Goal: Task Accomplishment & Management: Complete application form

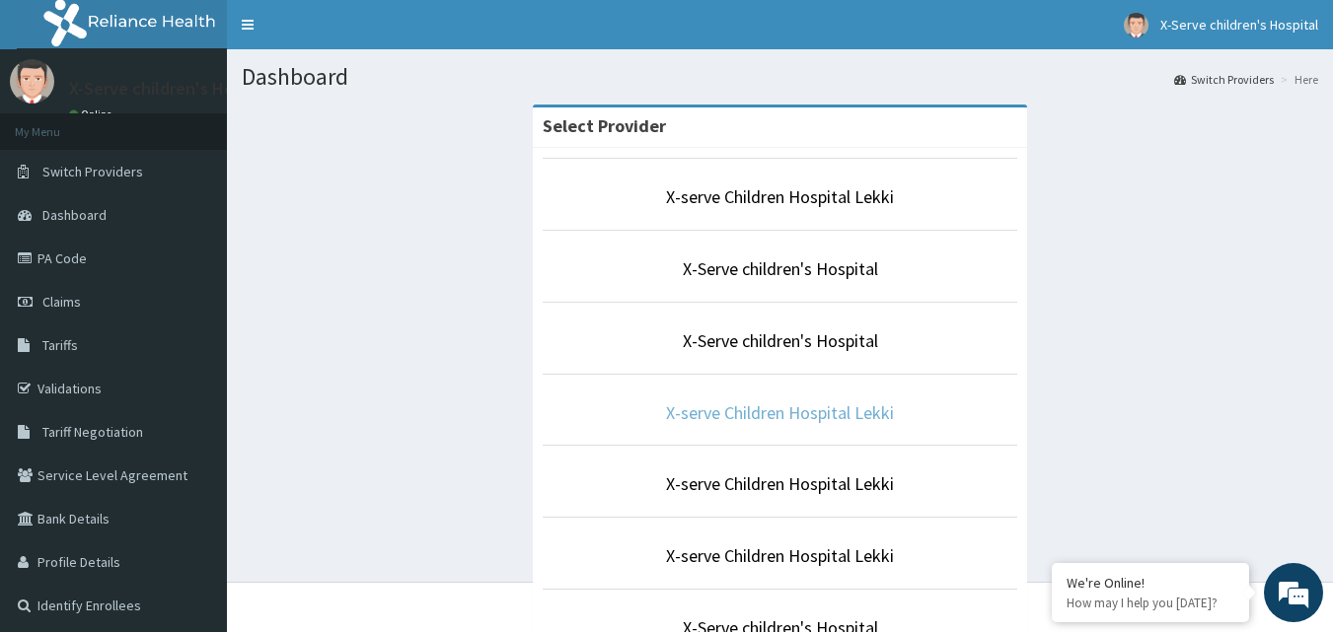
click at [878, 411] on link "X-serve Children Hospital Lekki" at bounding box center [780, 413] width 228 height 23
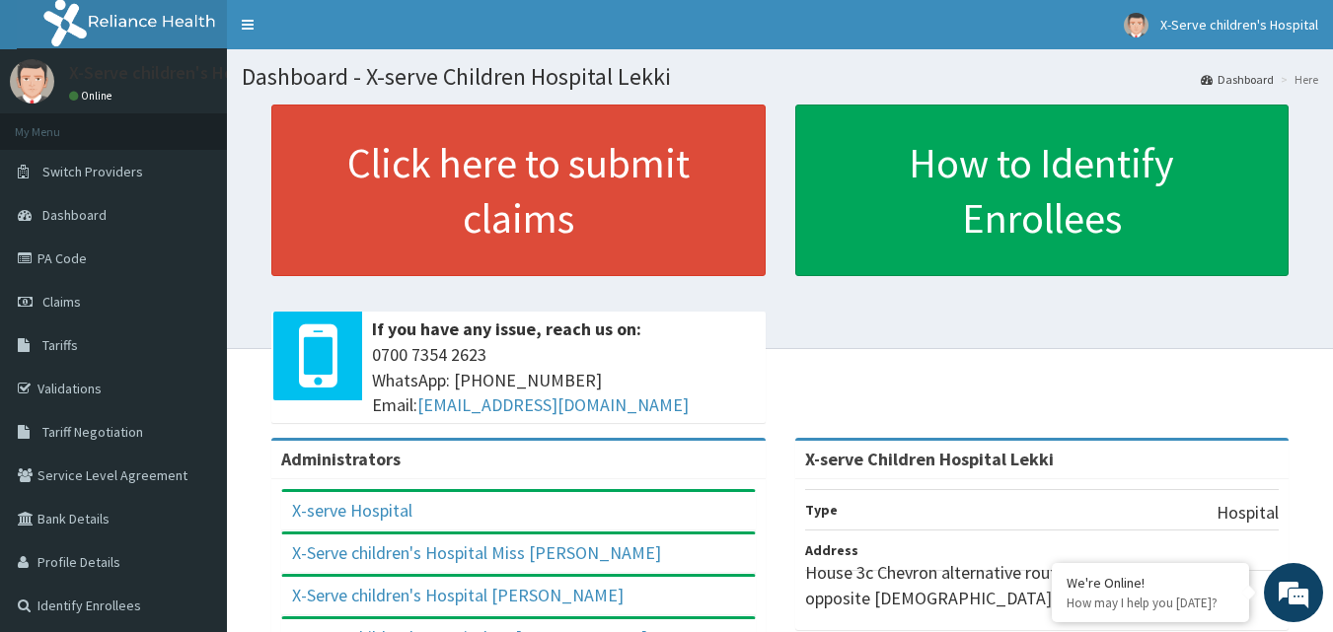
click at [78, 248] on link "PA Code" at bounding box center [113, 258] width 227 height 43
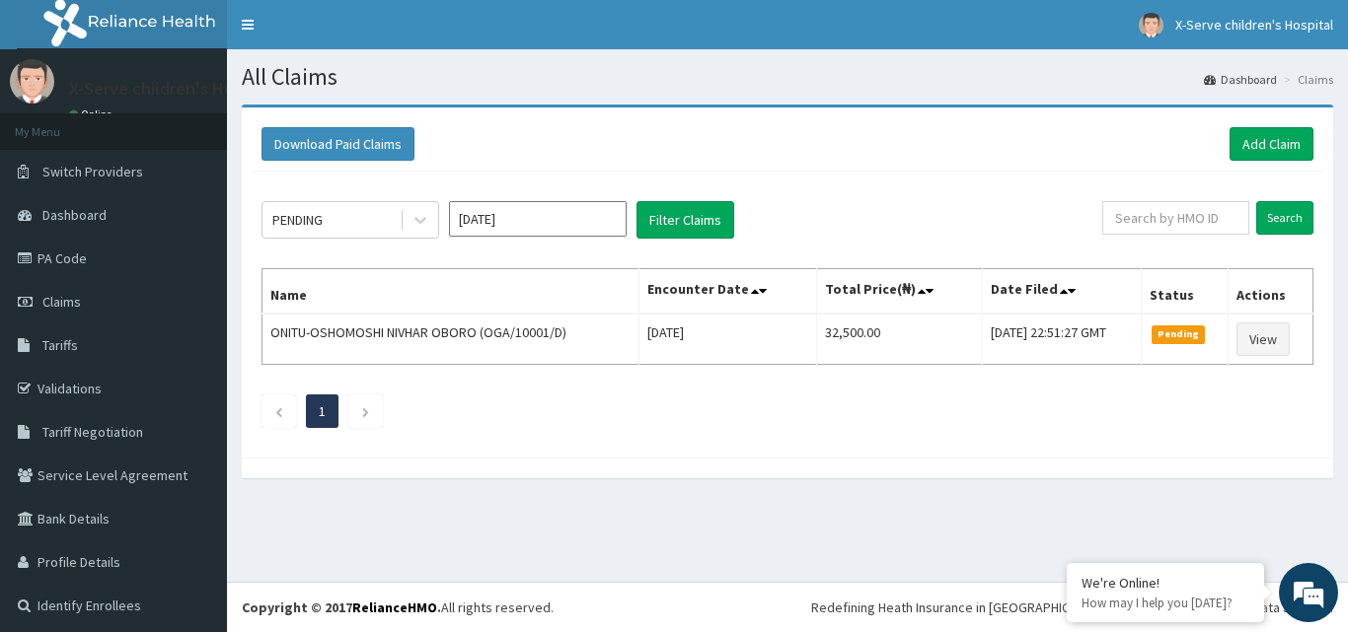
click at [74, 257] on link "PA Code" at bounding box center [113, 258] width 227 height 43
click at [1234, 146] on link "Add Claim" at bounding box center [1271, 144] width 84 height 34
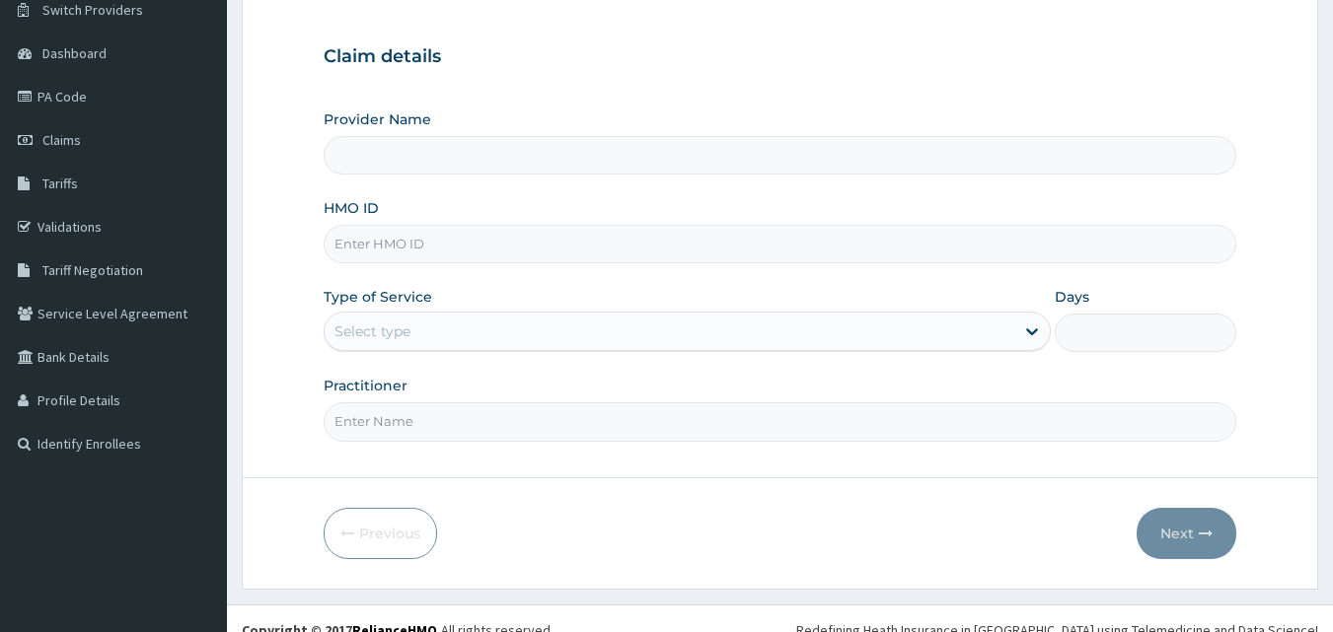
scroll to position [184, 0]
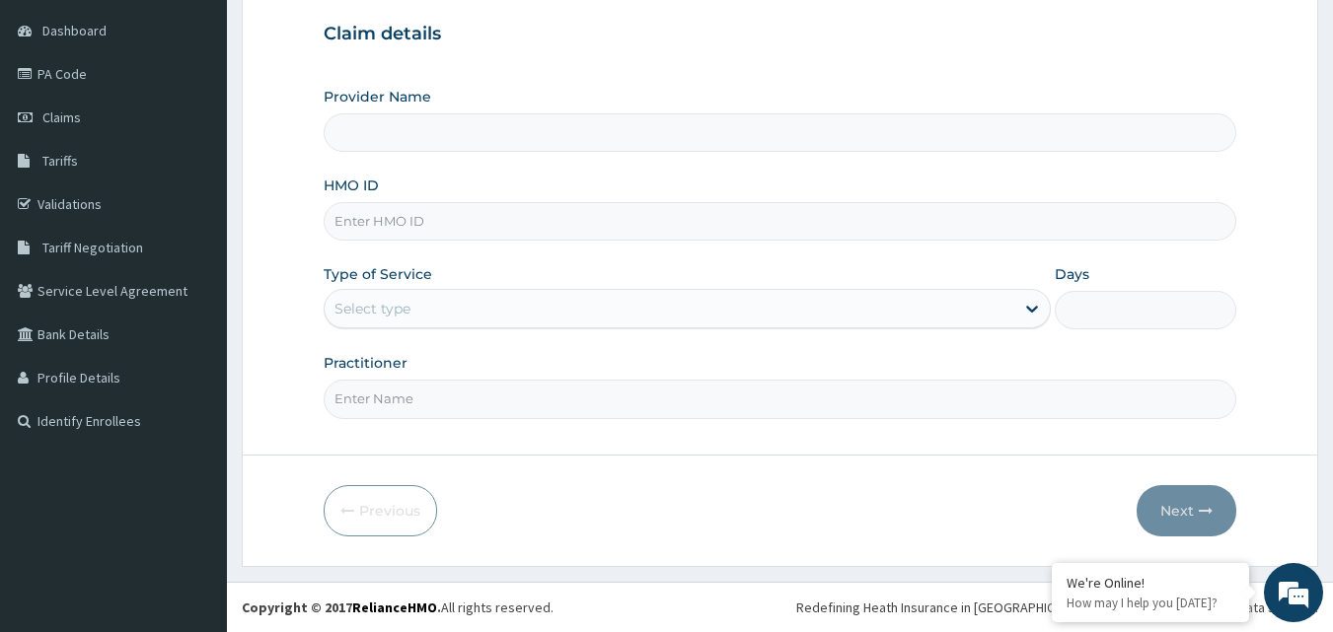
type input "X-serve Children Hospital Lekki"
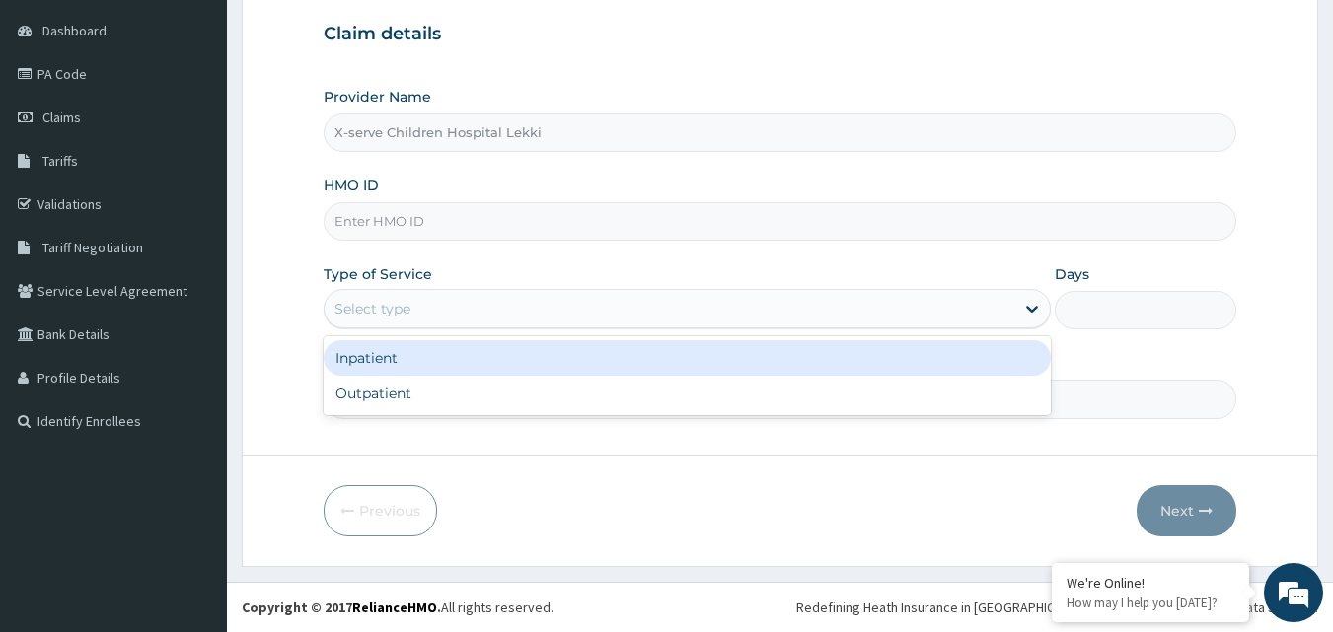
click at [656, 305] on div "Select type" at bounding box center [670, 309] width 690 height 32
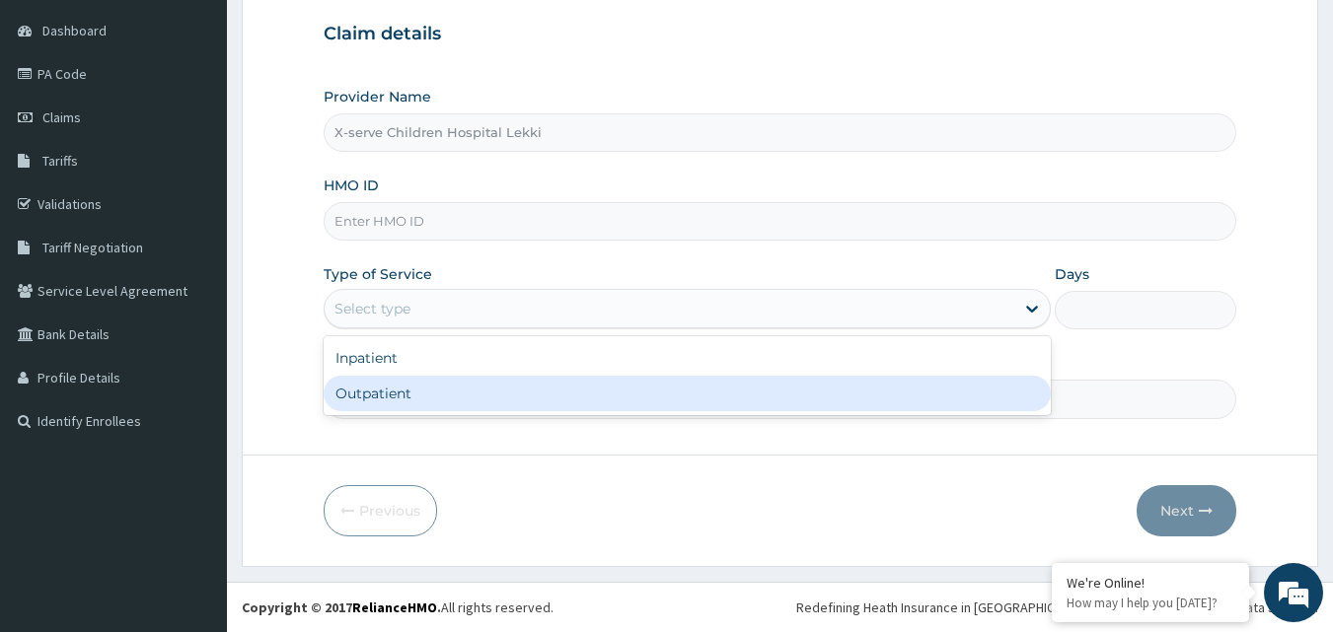
click at [381, 400] on div "Outpatient" at bounding box center [687, 394] width 727 height 36
type input "1"
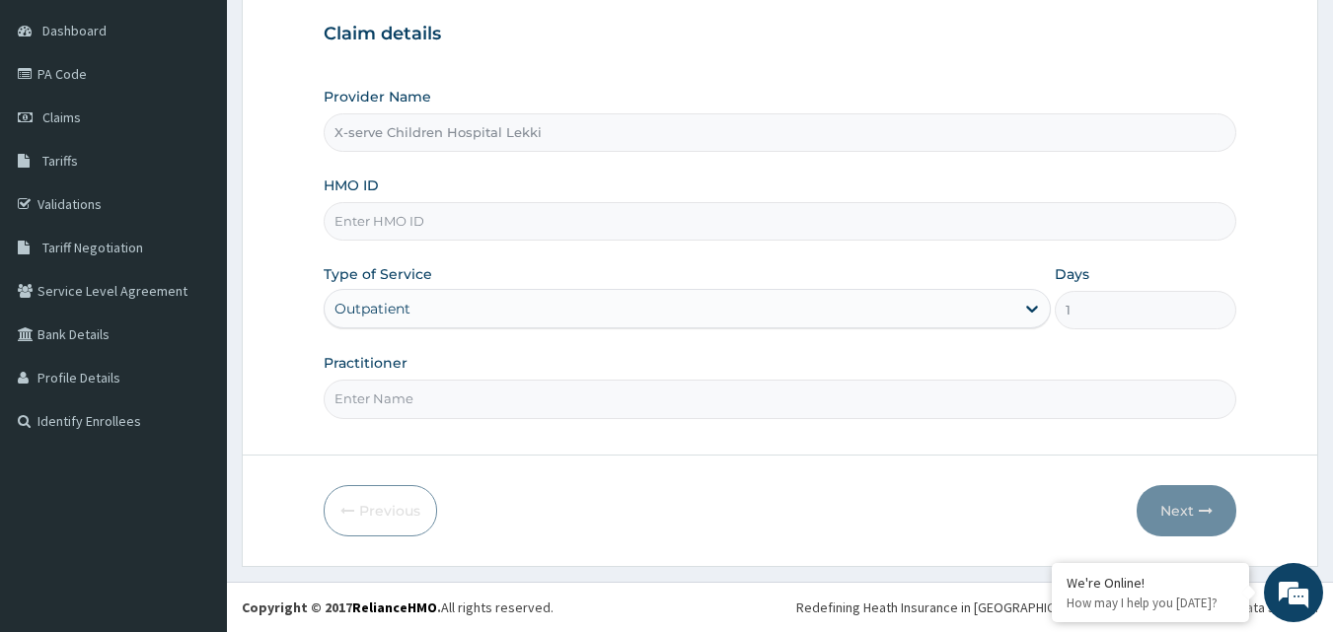
scroll to position [86, 0]
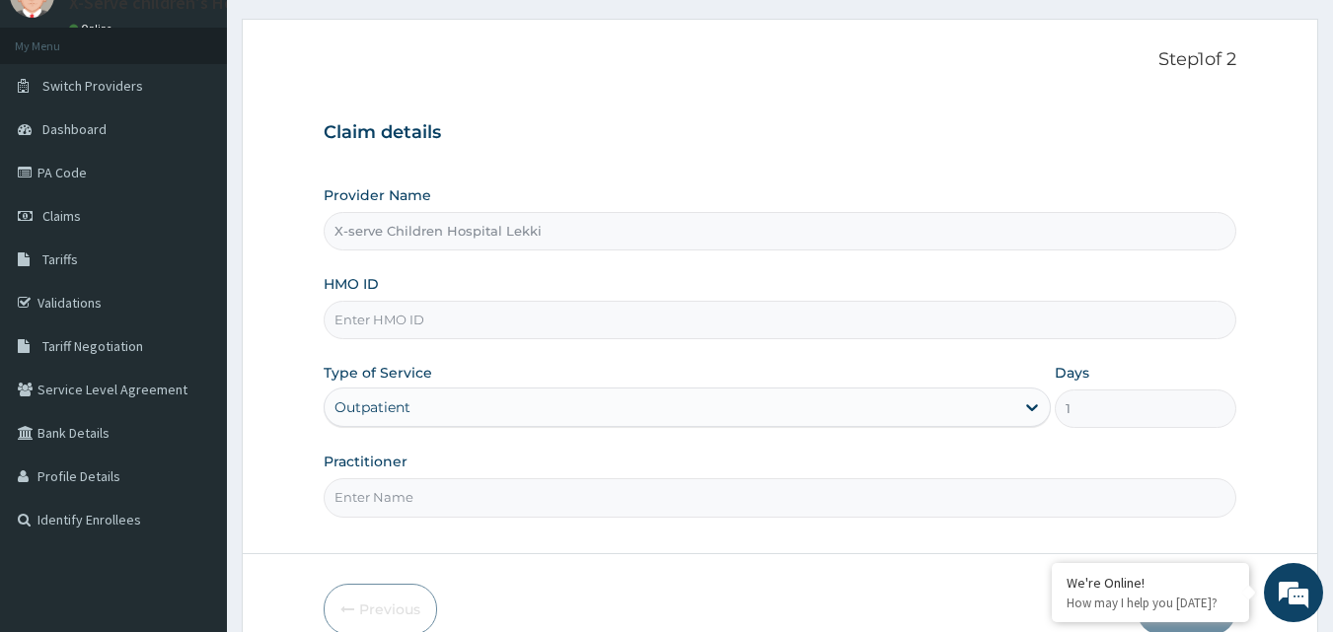
click at [451, 330] on input "HMO ID" at bounding box center [780, 320] width 913 height 38
type input "GGX/10003/C"
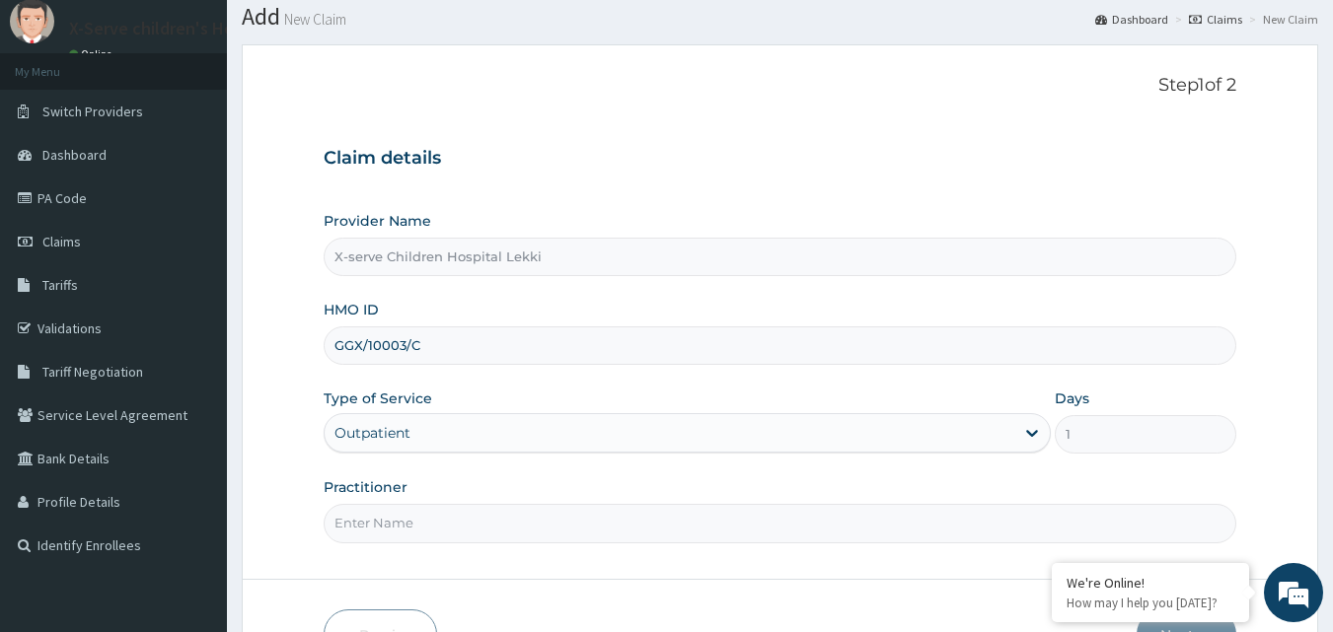
scroll to position [184, 0]
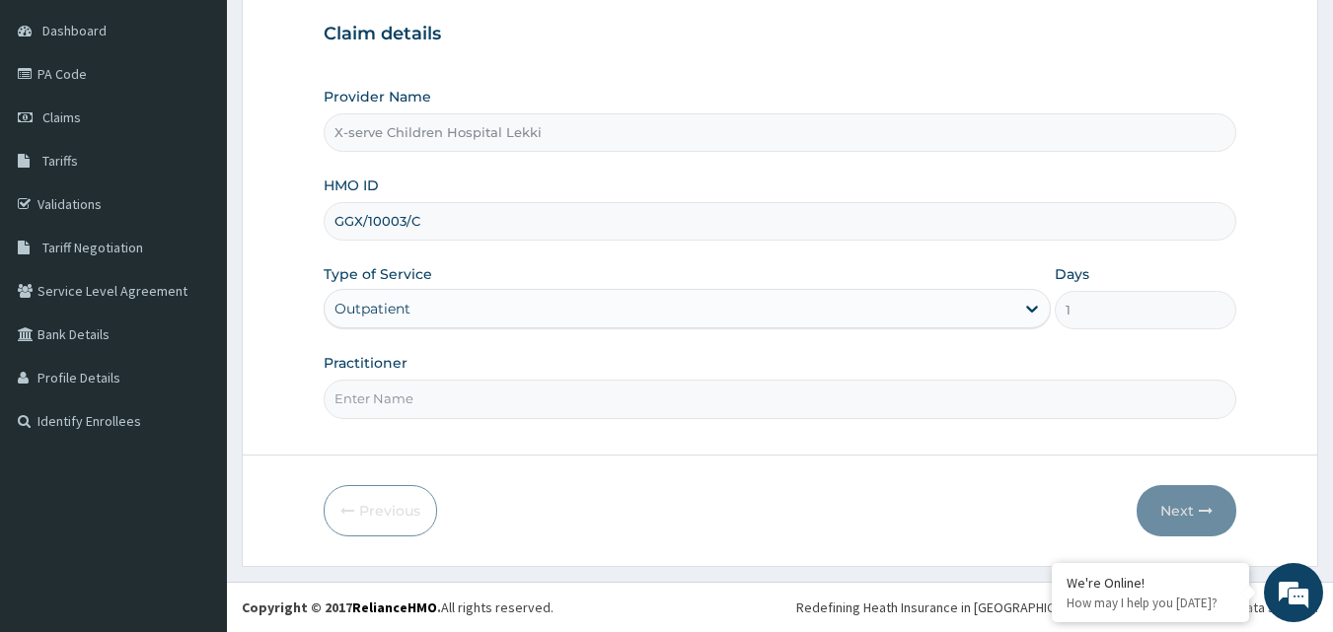
click at [604, 398] on input "Practitioner" at bounding box center [780, 399] width 913 height 38
type input "dr mevi"
click at [1223, 502] on button "Next" at bounding box center [1186, 510] width 100 height 51
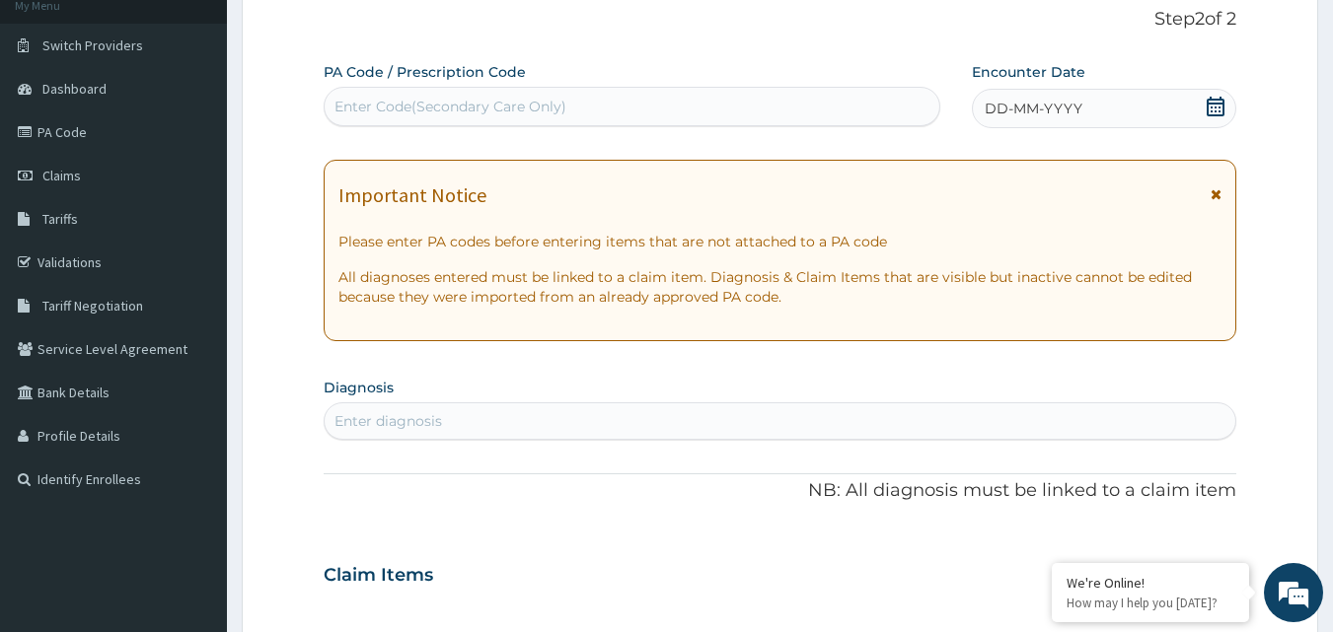
scroll to position [0, 0]
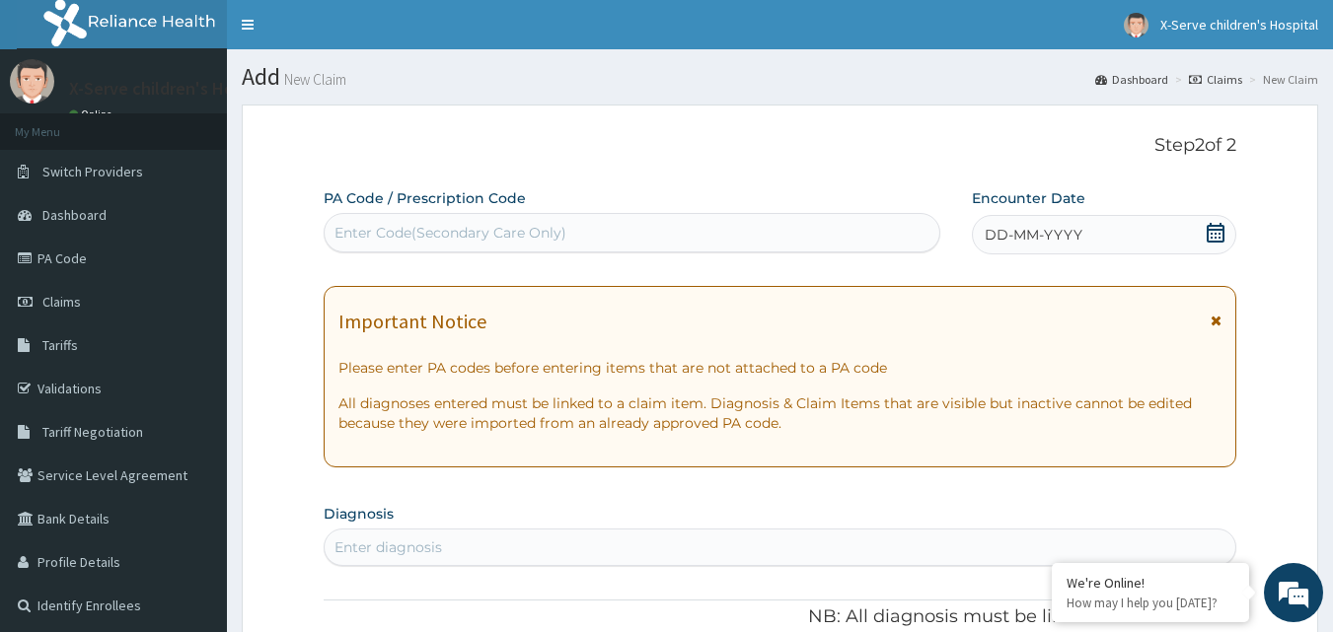
click at [1160, 238] on div "DD-MM-YYYY" at bounding box center [1104, 234] width 264 height 39
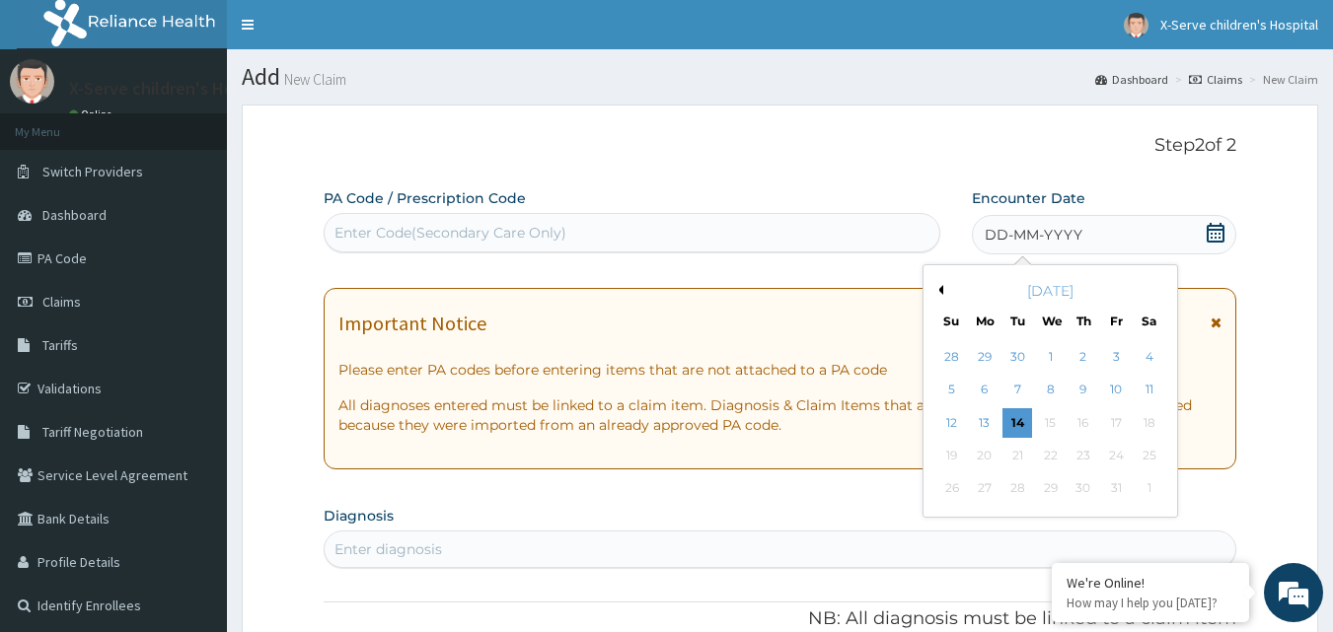
click at [988, 426] on div "13" at bounding box center [985, 423] width 30 height 30
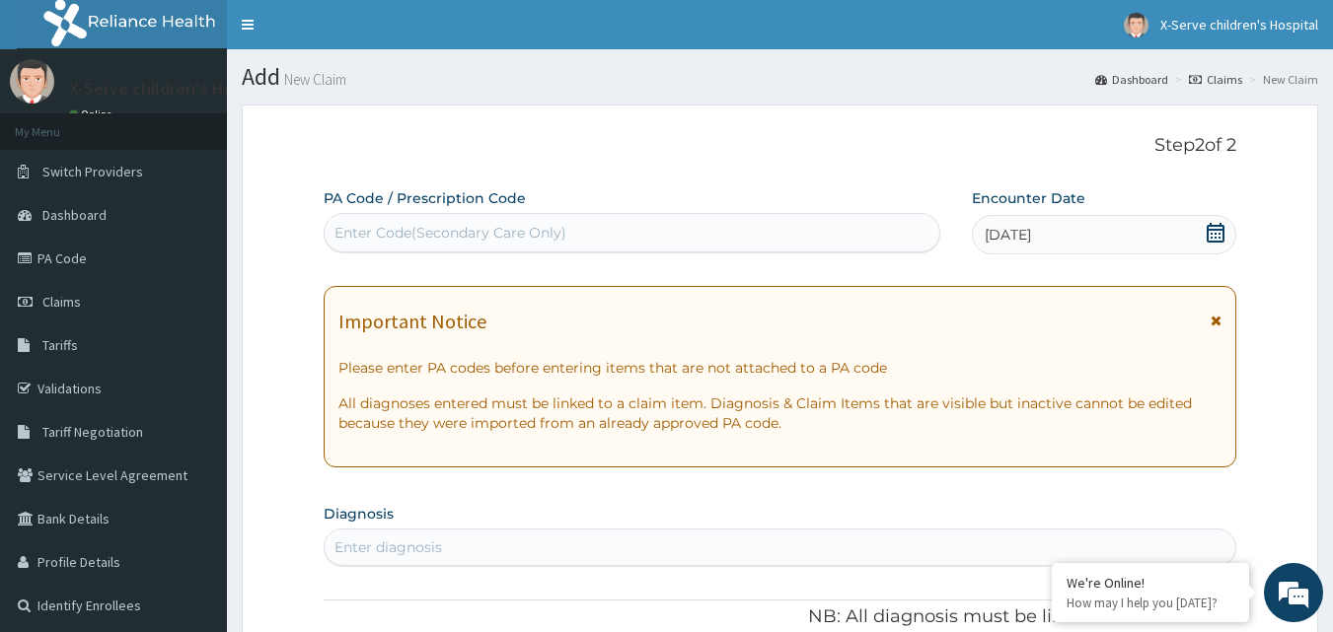
click at [639, 219] on div "Enter Code(Secondary Care Only)" at bounding box center [633, 233] width 616 height 32
click at [639, 231] on div "Enter Code(Secondary Care Only)" at bounding box center [633, 233] width 616 height 32
paste input "PA/6C954B"
type input "PA/6C954B"
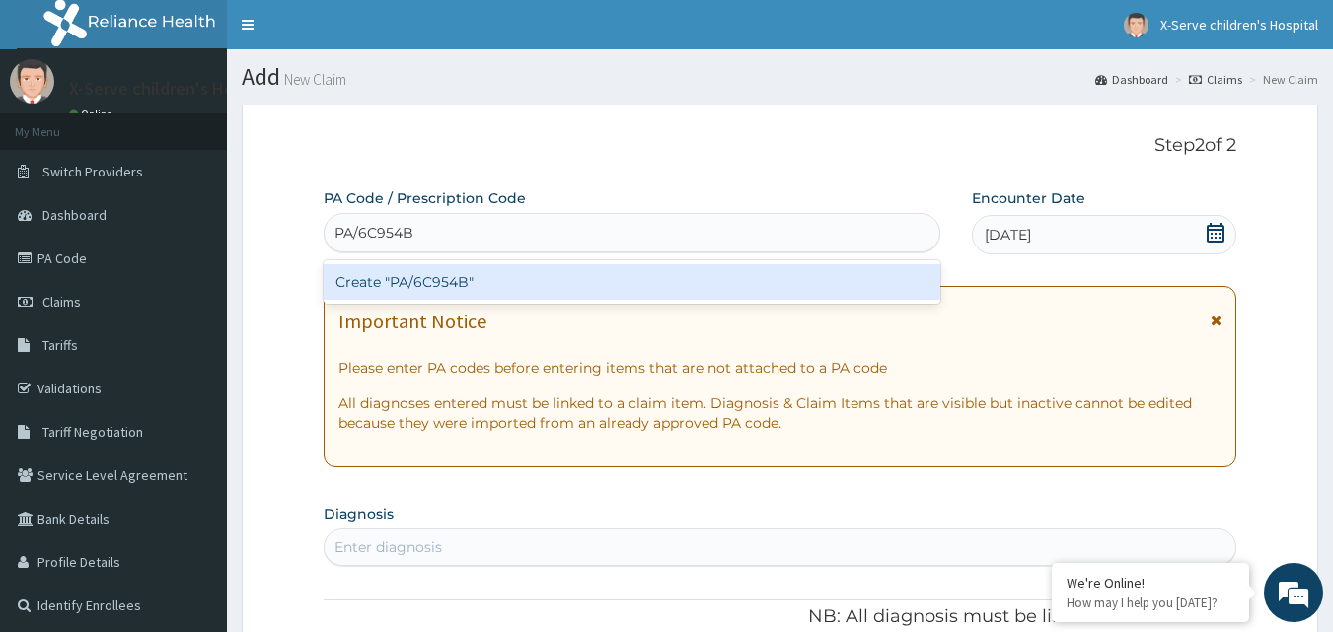
click at [474, 286] on div "Create "PA/6C954B"" at bounding box center [633, 282] width 618 height 36
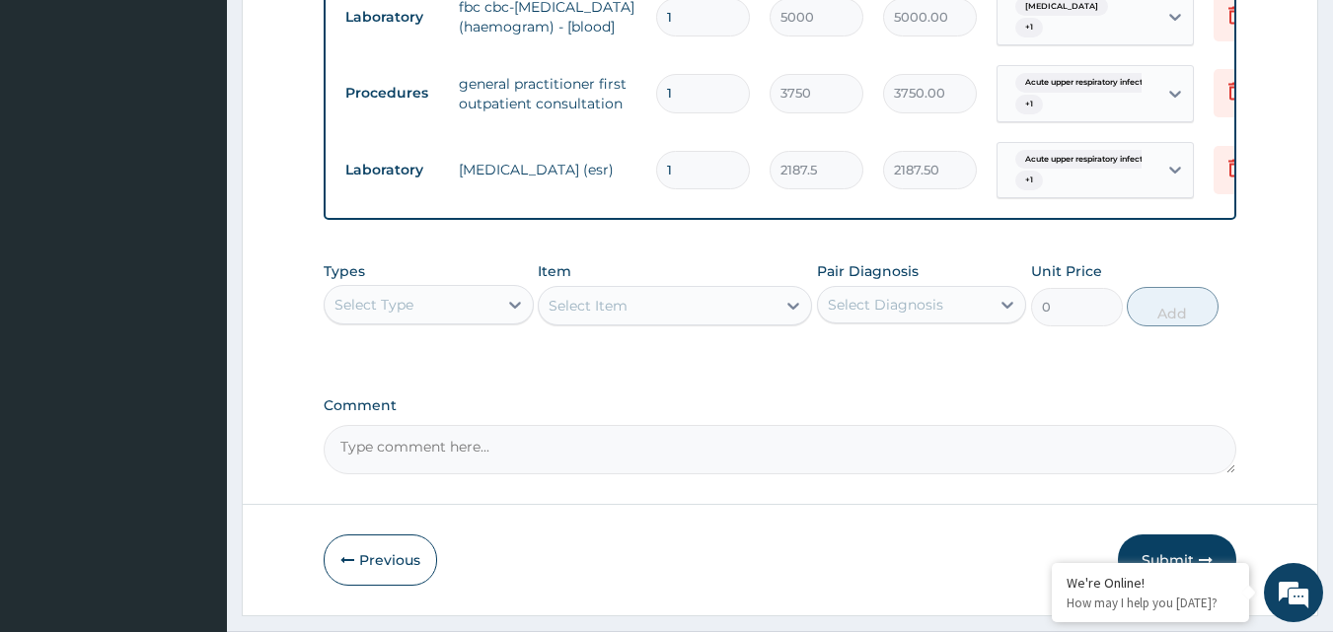
scroll to position [1107, 0]
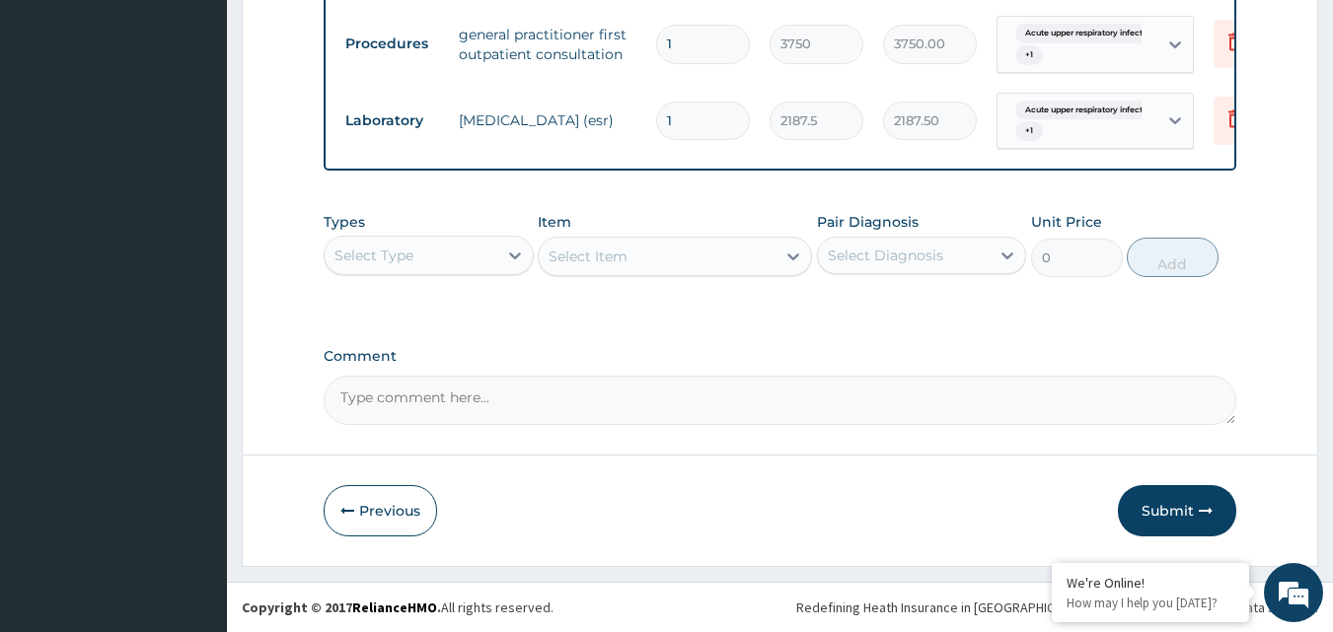
click at [1178, 518] on button "Submit" at bounding box center [1177, 510] width 118 height 51
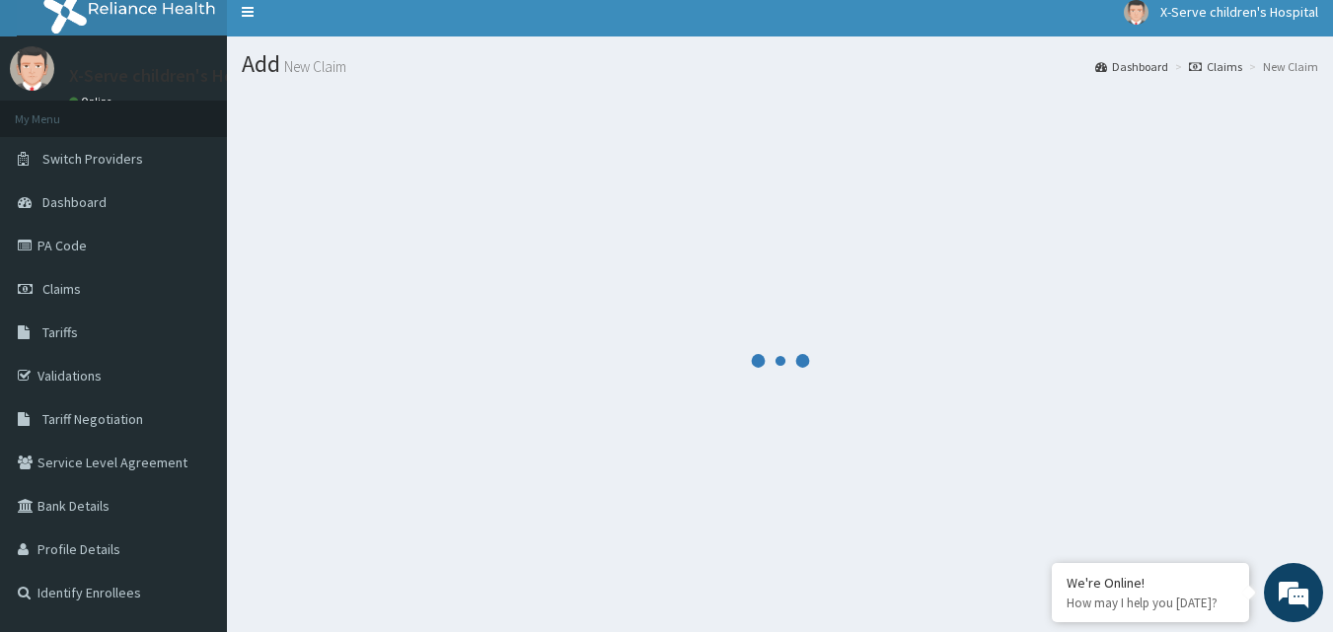
scroll to position [0, 0]
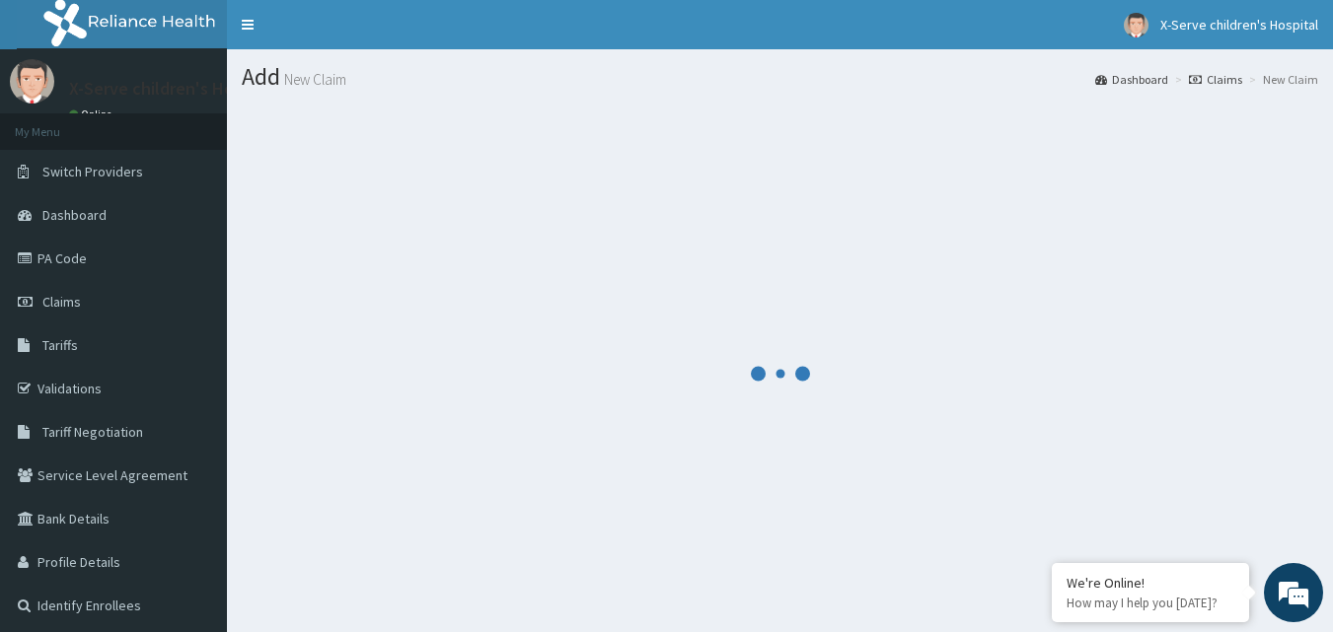
click at [898, 207] on div at bounding box center [780, 374] width 1076 height 538
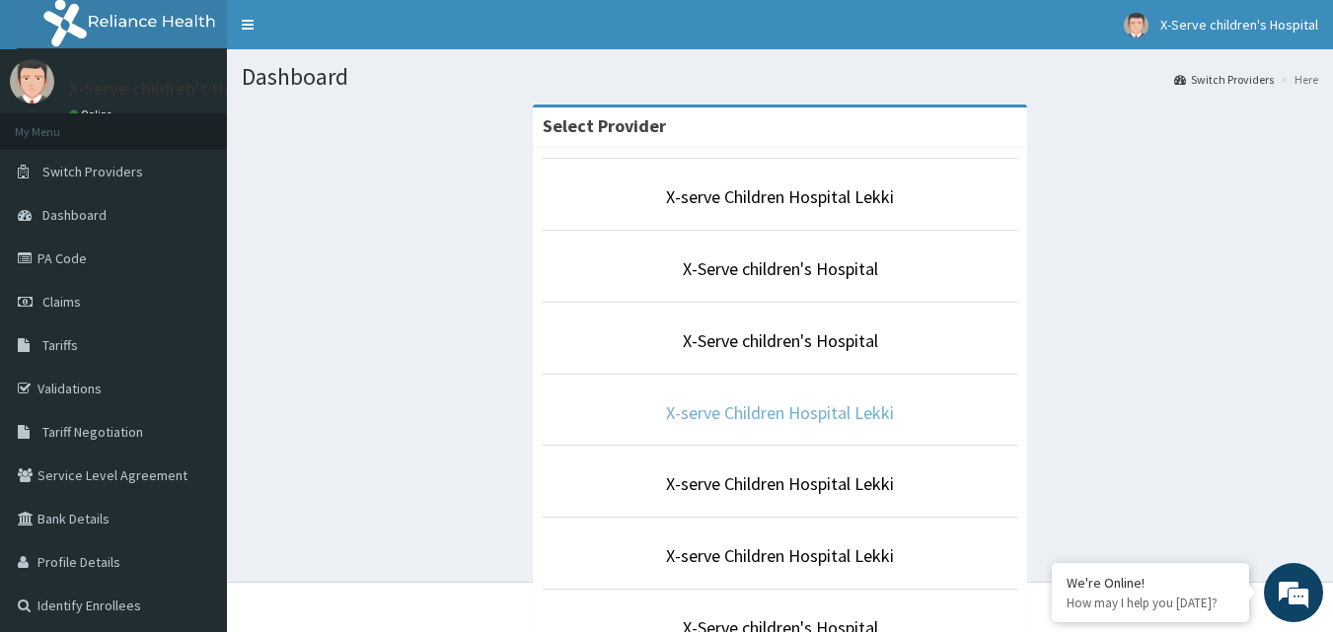
click at [809, 416] on link "X-serve Children Hospital Lekki" at bounding box center [780, 413] width 228 height 23
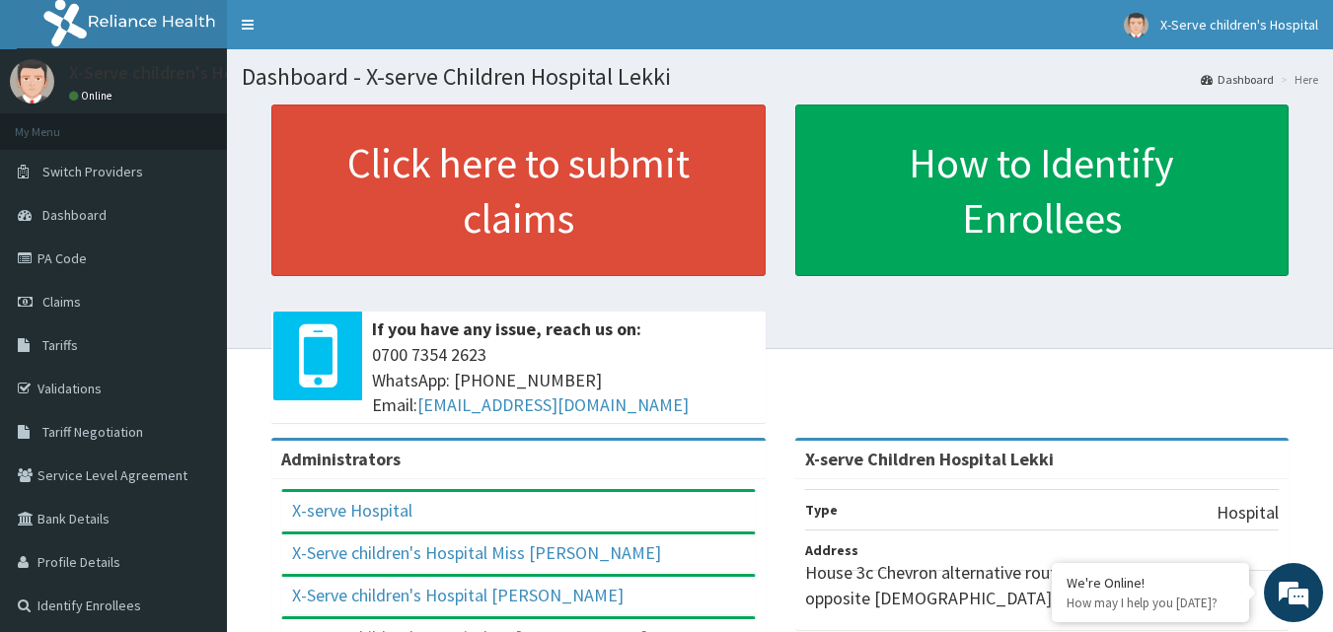
click at [70, 308] on span "Claims" at bounding box center [61, 302] width 38 height 18
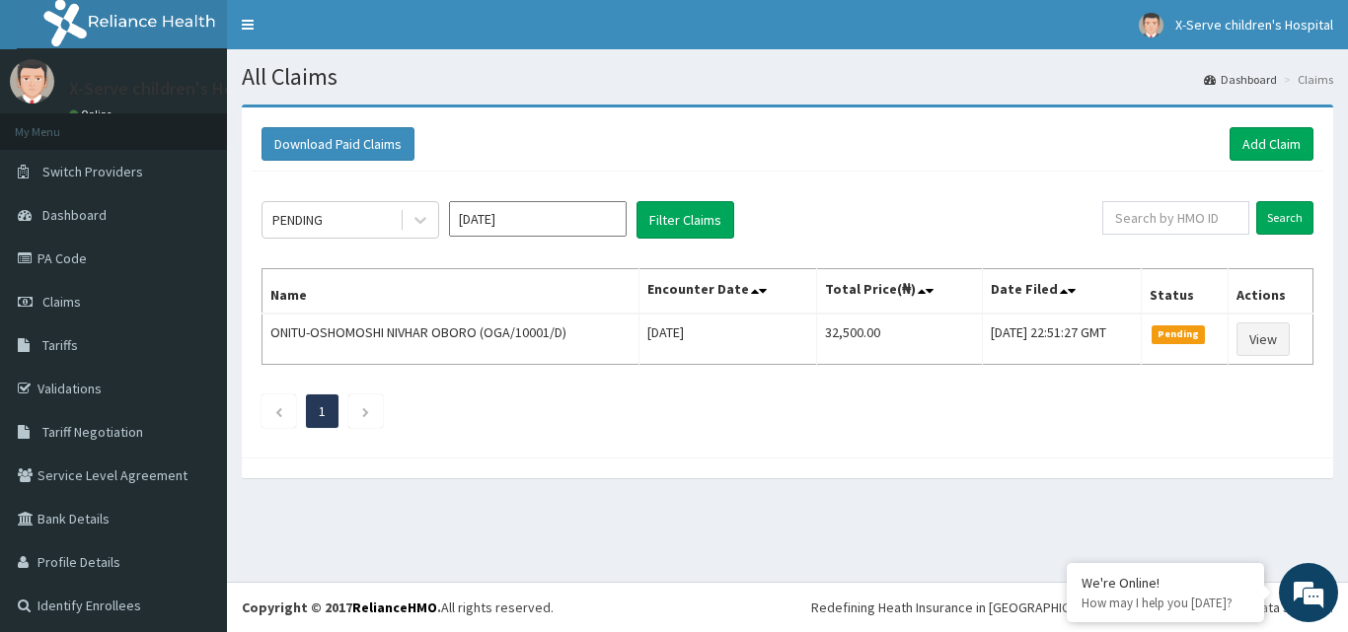
click at [425, 219] on icon at bounding box center [420, 221] width 12 height 7
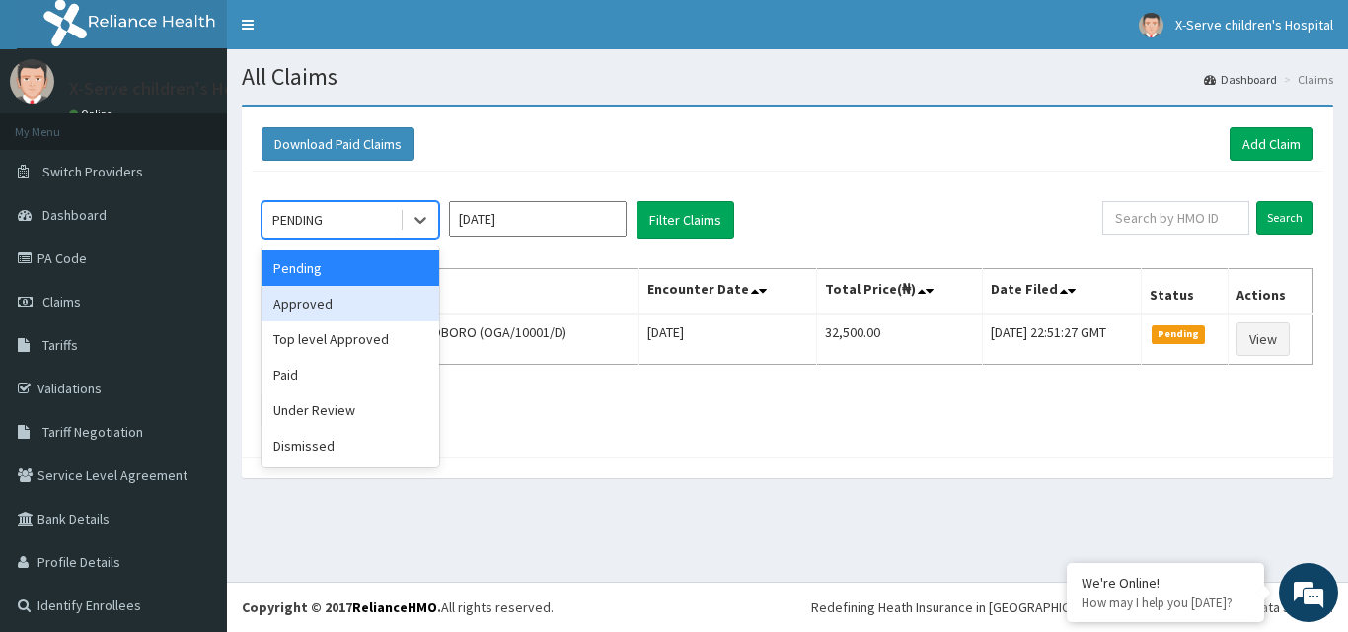
click at [299, 317] on div "Approved" at bounding box center [350, 304] width 178 height 36
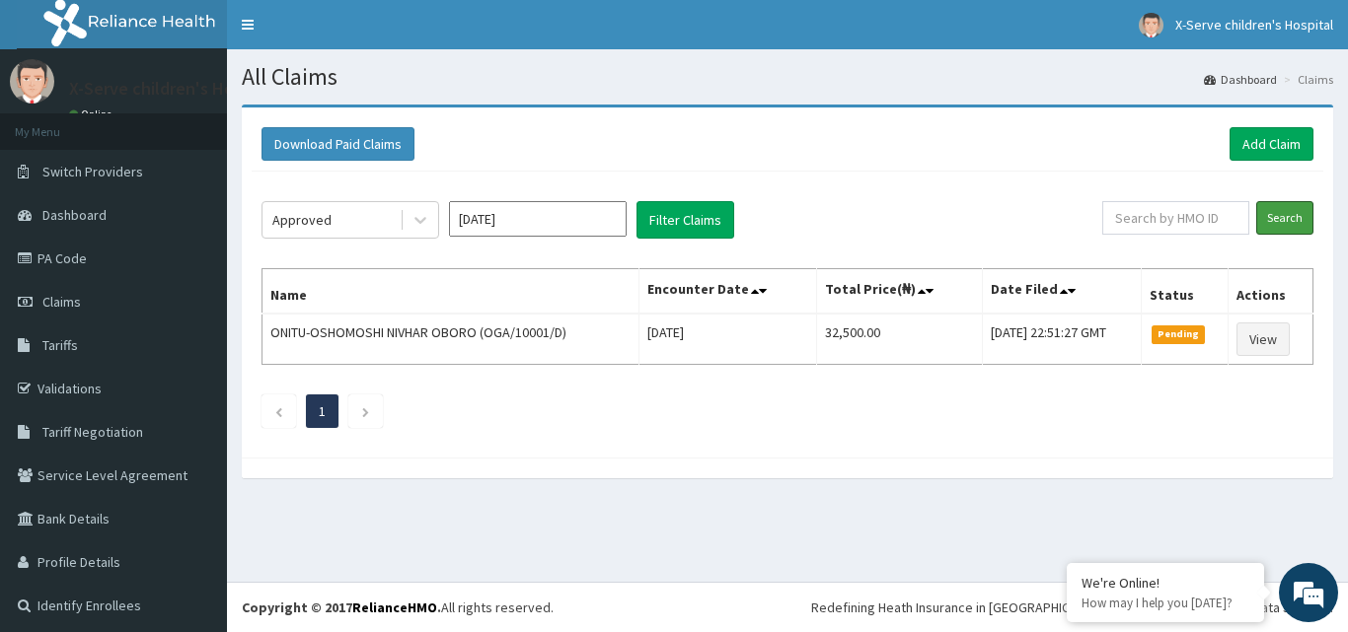
click at [1277, 221] on input "Search" at bounding box center [1284, 218] width 57 height 34
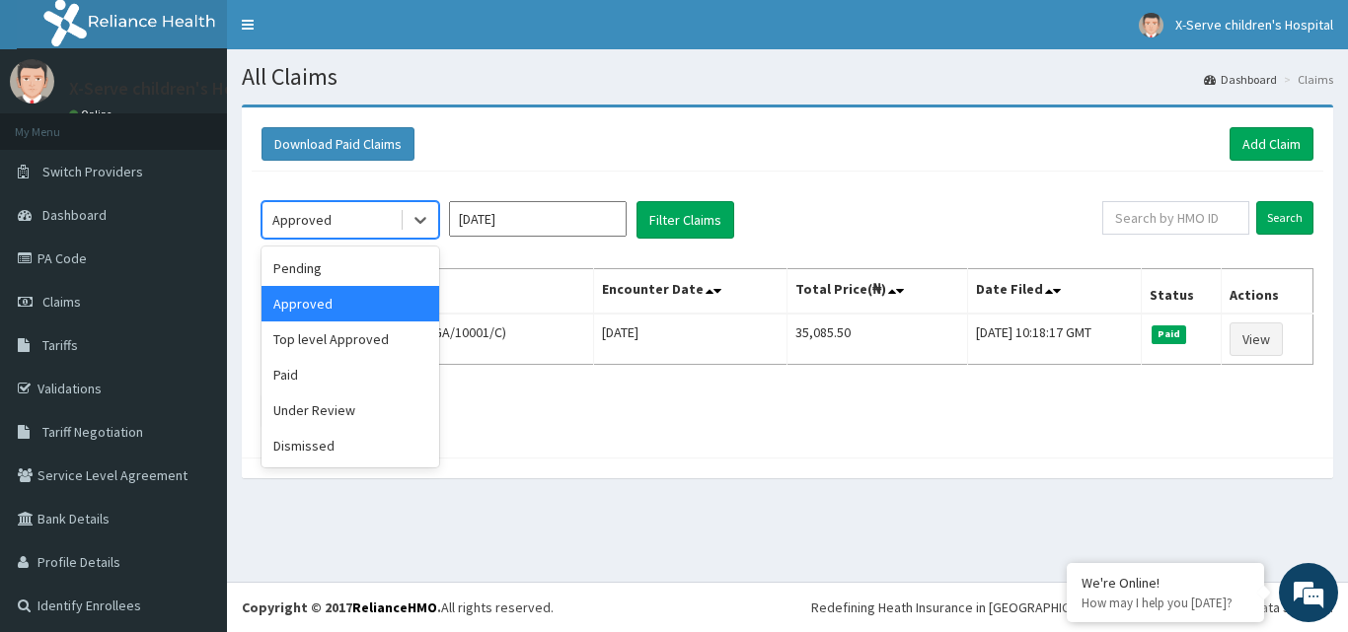
click at [436, 230] on div at bounding box center [420, 220] width 36 height 36
click at [342, 425] on div "Under Review" at bounding box center [350, 411] width 178 height 36
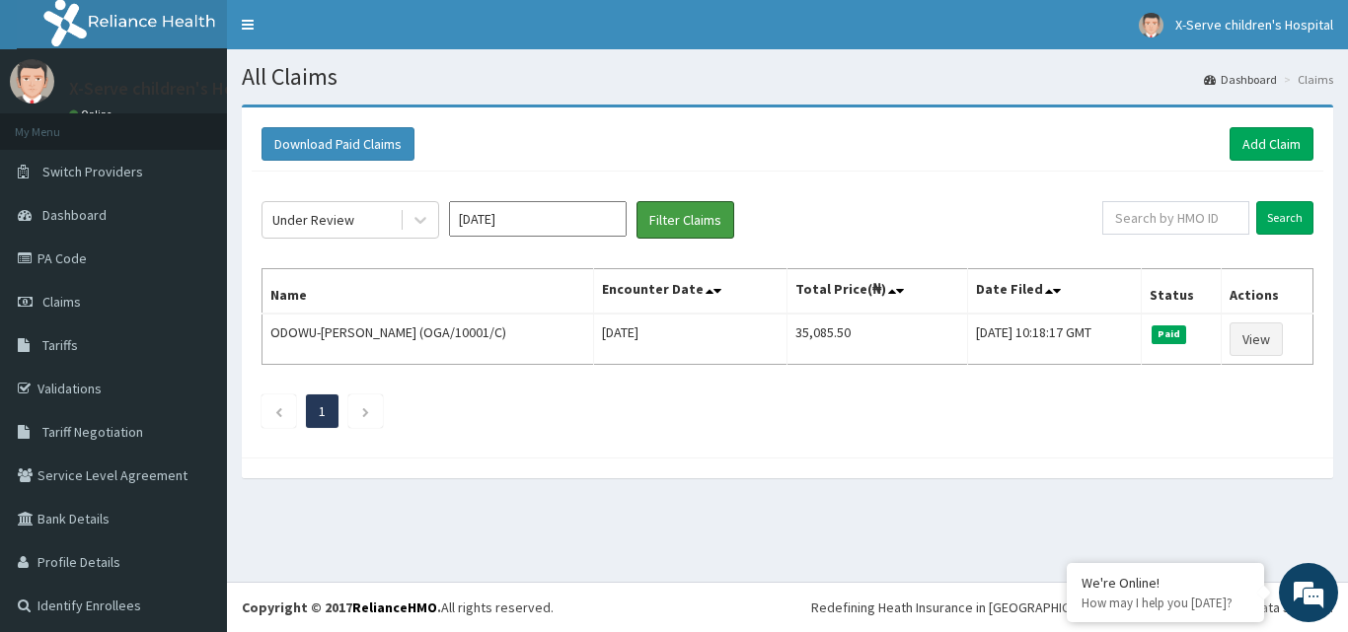
click at [714, 227] on button "Filter Claims" at bounding box center [685, 219] width 98 height 37
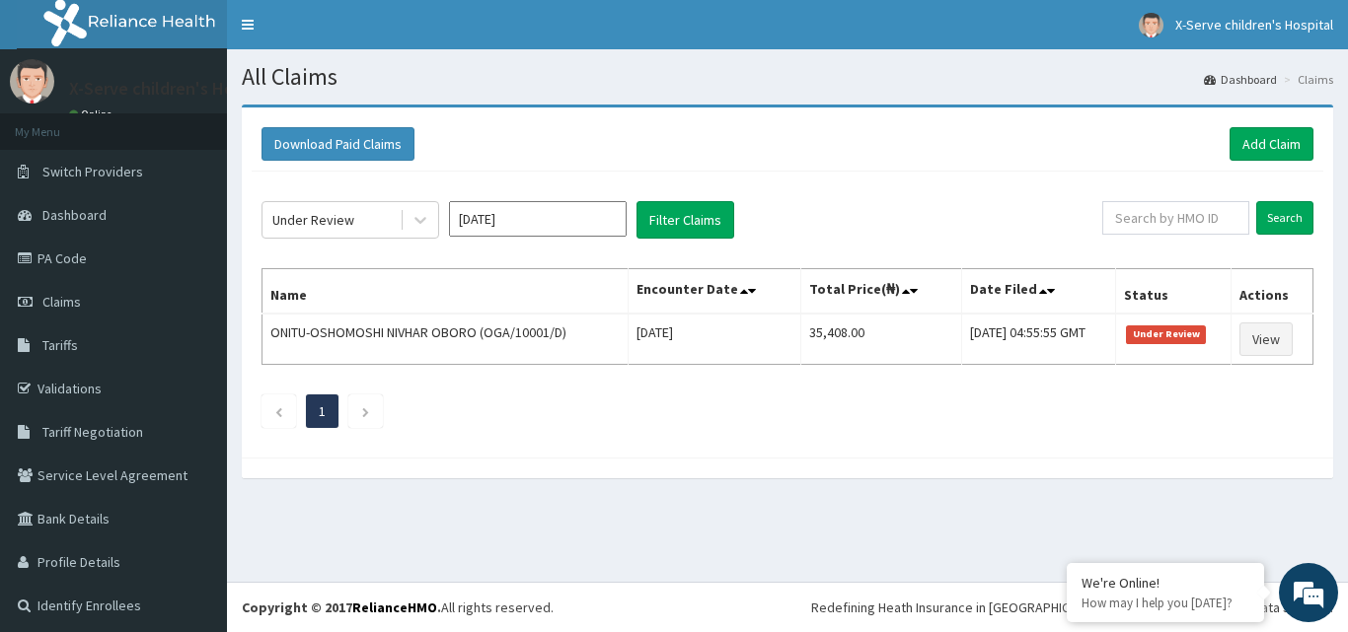
click at [85, 262] on link "PA Code" at bounding box center [113, 258] width 227 height 43
click at [1064, 520] on div "All Claims Dashboard Claims Download Paid Claims Add Claim × Note you can only …" at bounding box center [787, 315] width 1121 height 533
click at [1009, 505] on section "Download Paid Claims Add Claim × Note you can only download claims within a max…" at bounding box center [787, 301] width 1121 height 423
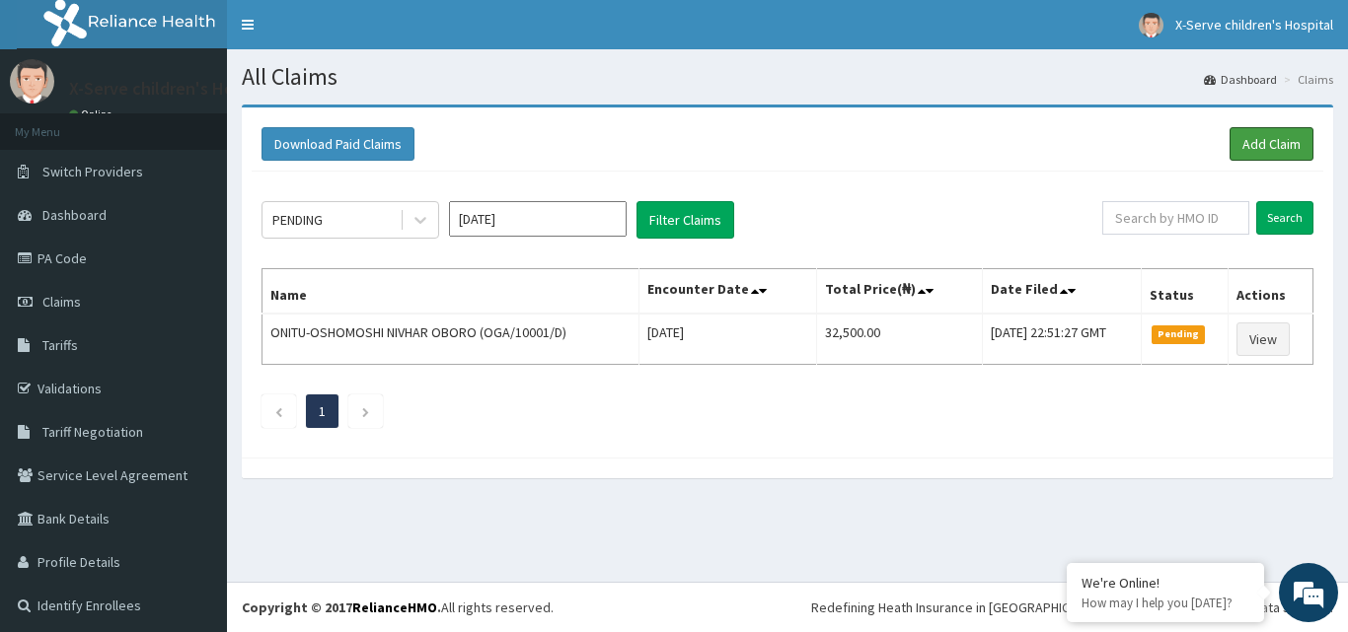
click at [1255, 147] on link "Add Claim" at bounding box center [1271, 144] width 84 height 34
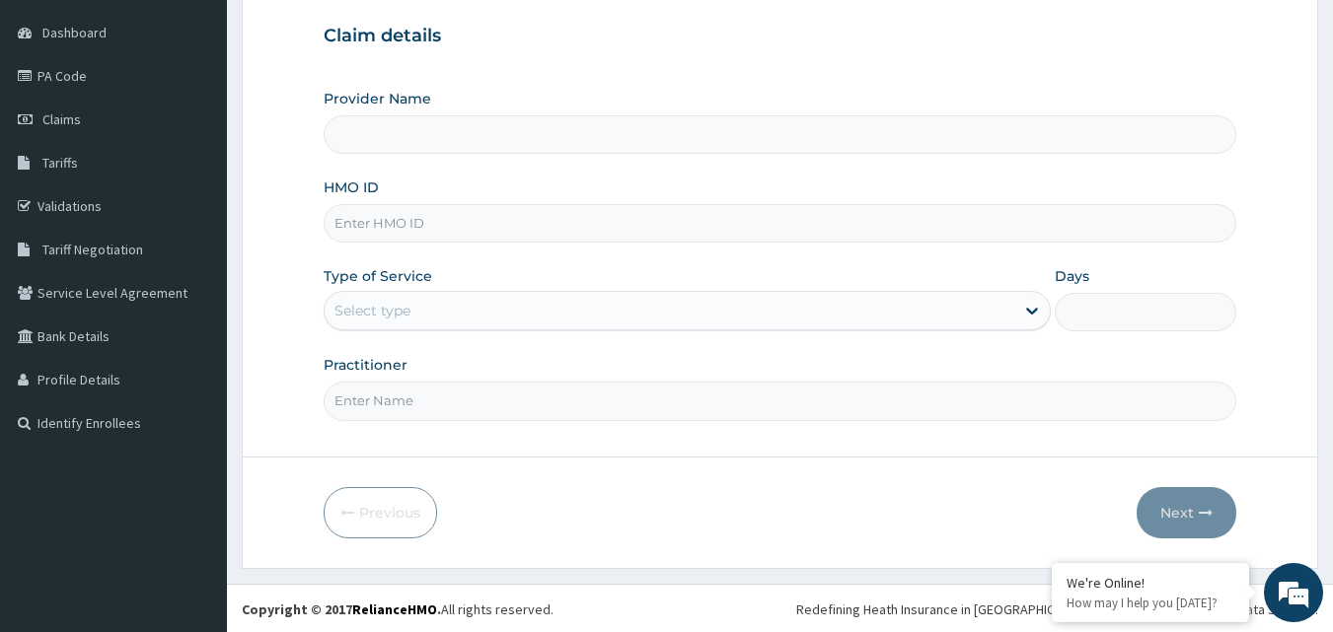
scroll to position [184, 0]
type input "X-serve Children Hospital Lekki"
click at [527, 215] on input "HMO ID" at bounding box center [780, 221] width 913 height 38
type input "GGX/10003/C"
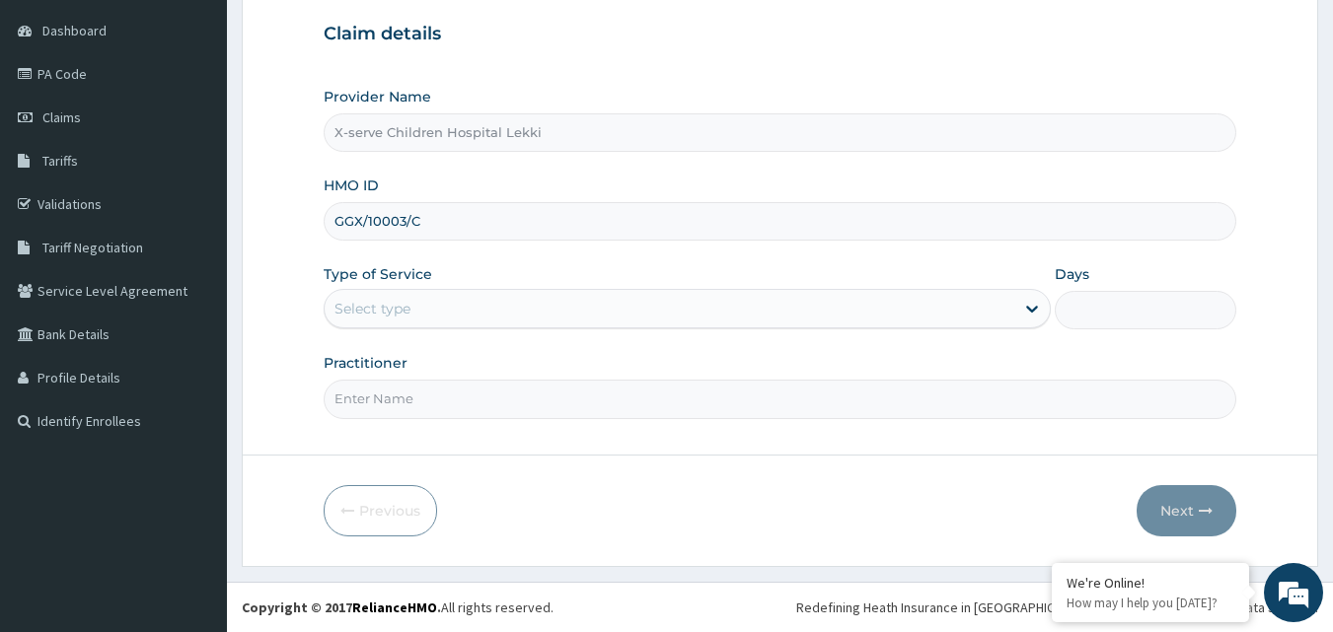
click at [832, 315] on div "Select type" at bounding box center [670, 309] width 690 height 32
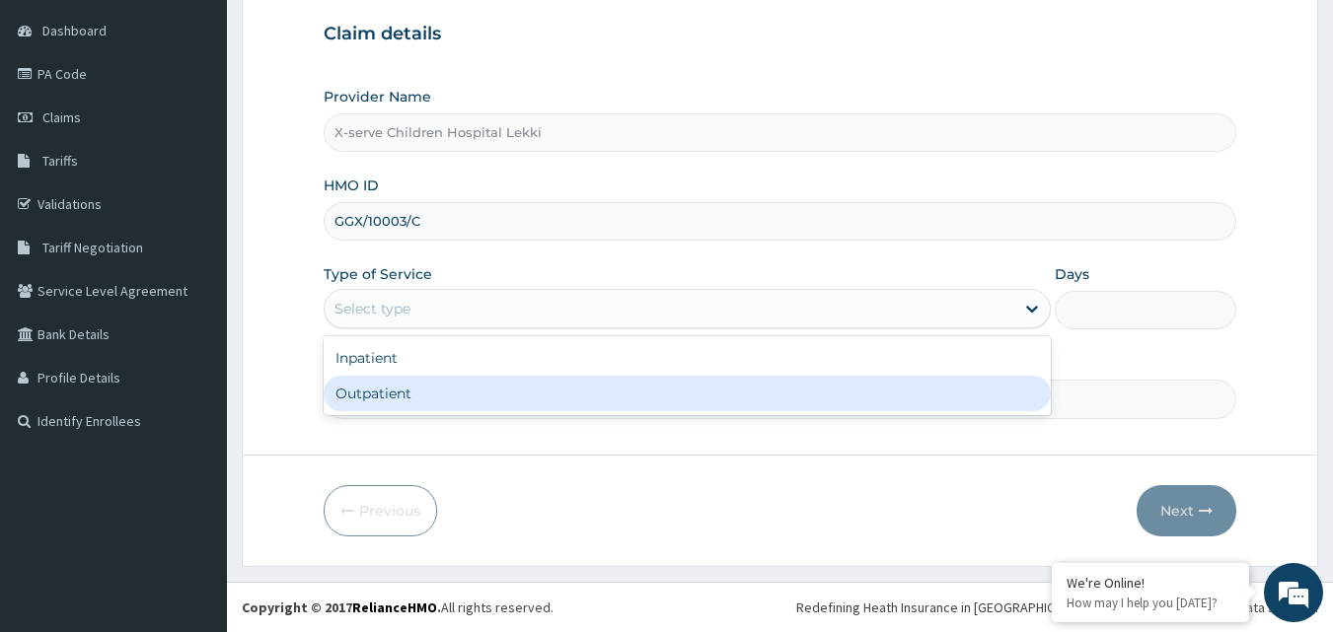
click at [529, 384] on div "Outpatient" at bounding box center [687, 394] width 727 height 36
type input "1"
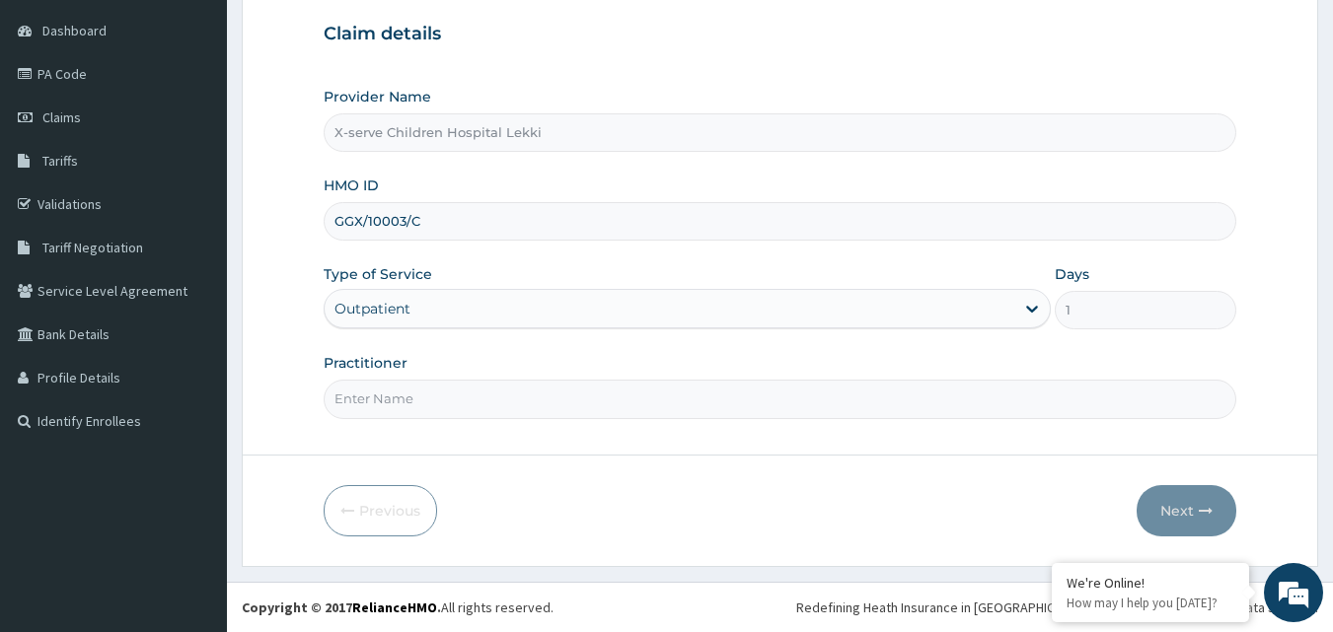
click at [676, 408] on input "Practitioner" at bounding box center [780, 399] width 913 height 38
click at [466, 406] on input "dr m" at bounding box center [780, 399] width 913 height 38
type input "dr mevi"
click at [1185, 512] on button "Next" at bounding box center [1186, 510] width 100 height 51
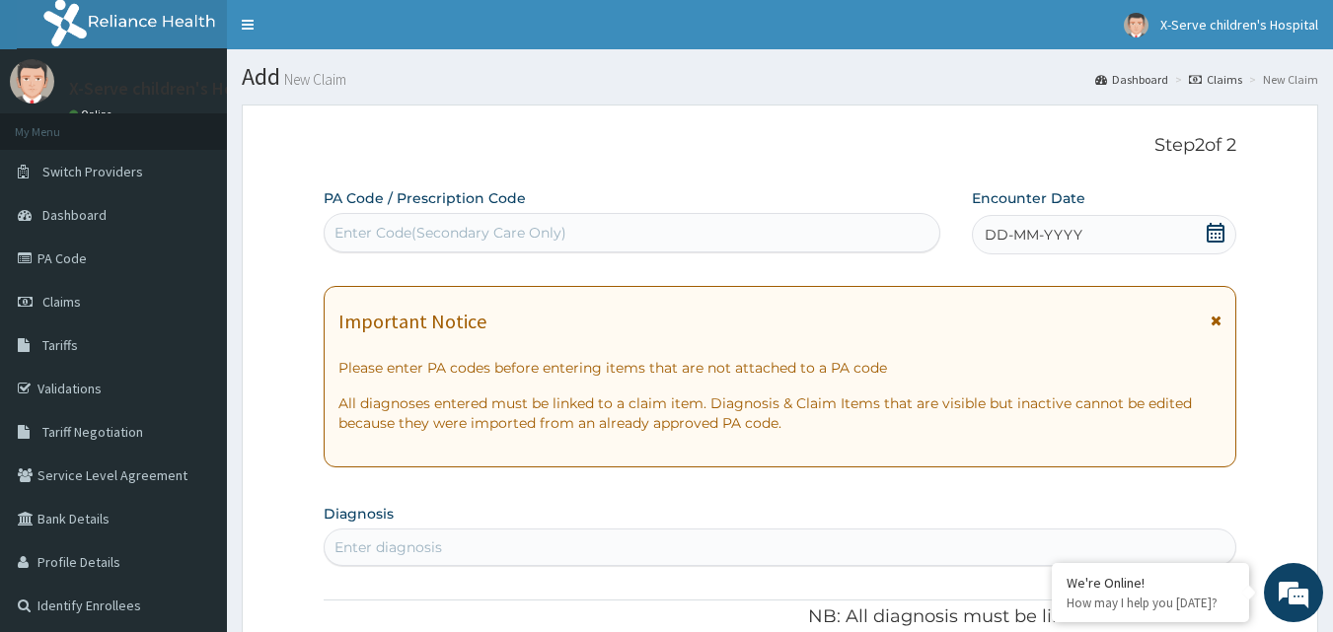
click at [1029, 238] on span "DD-MM-YYYY" at bounding box center [1034, 235] width 98 height 20
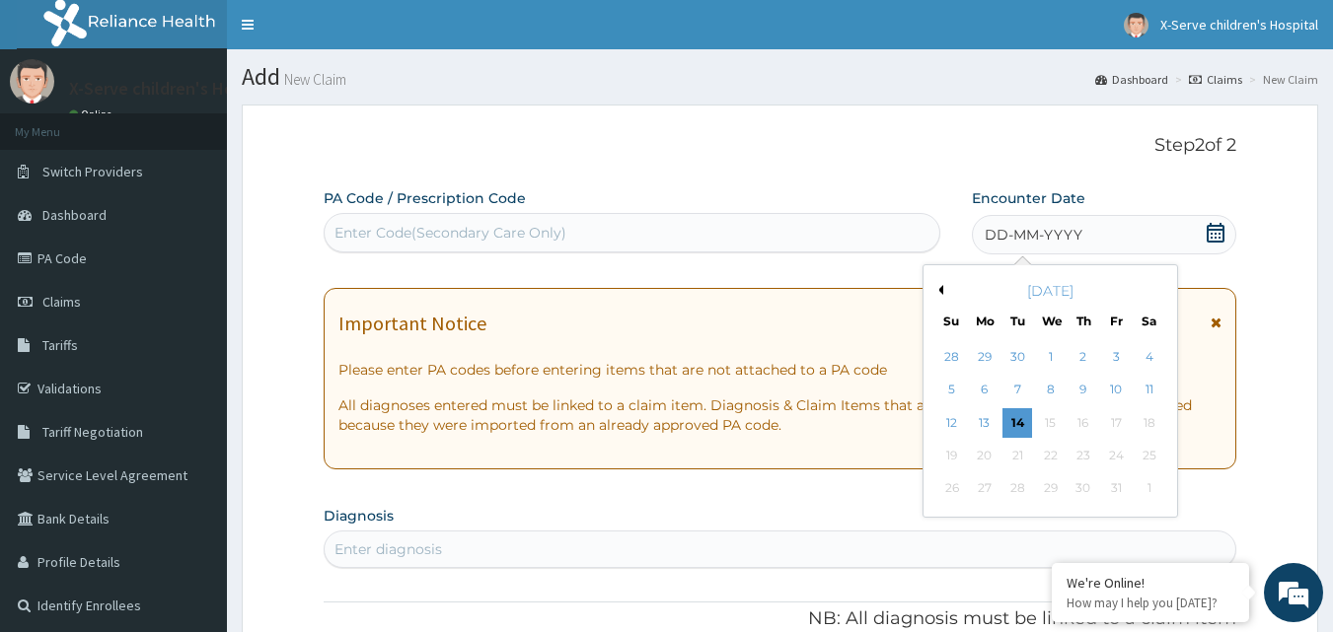
click at [975, 423] on div "13" at bounding box center [985, 423] width 30 height 30
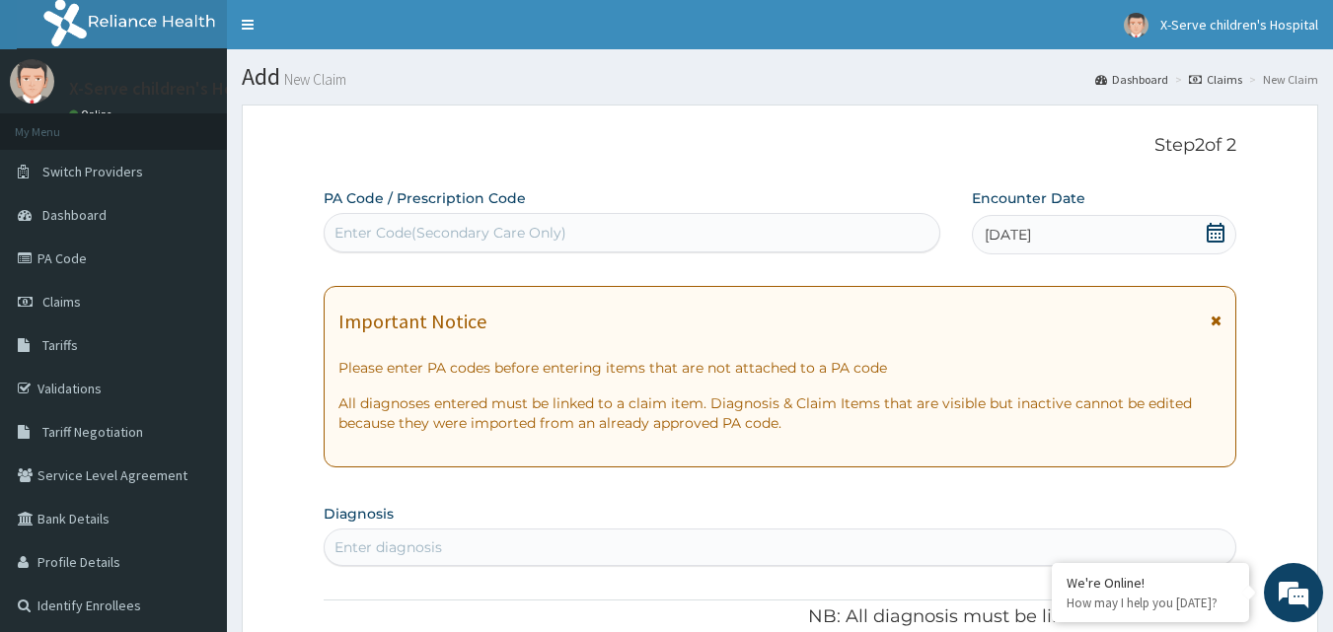
click at [634, 238] on div "Enter Code(Secondary Care Only)" at bounding box center [633, 233] width 616 height 32
paste input "PA/6C954B"
type input "PA/6C954B"
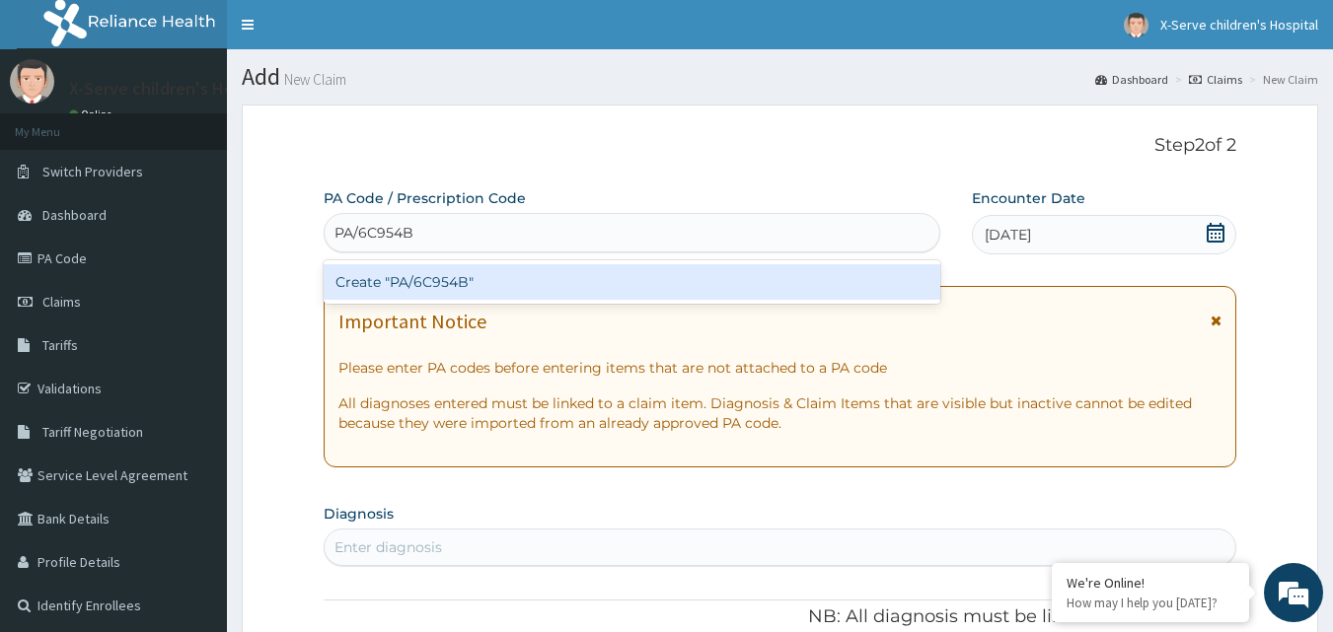
click at [435, 282] on div "Create "PA/6C954B"" at bounding box center [633, 282] width 618 height 36
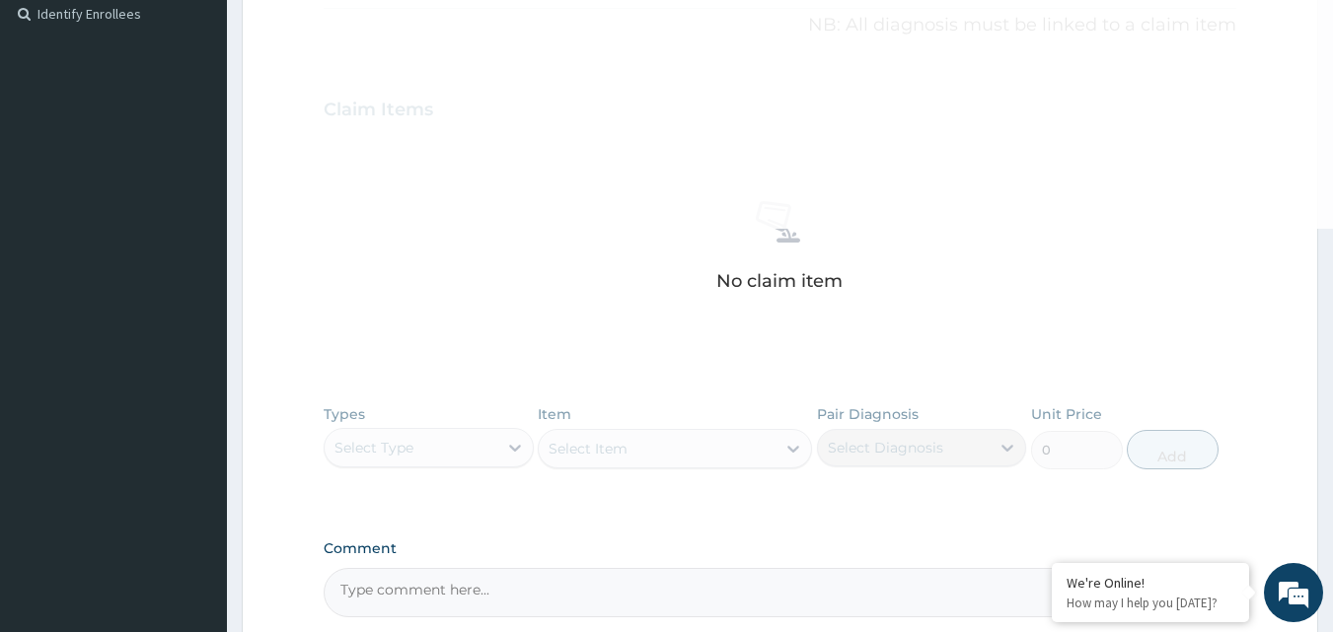
scroll to position [784, 0]
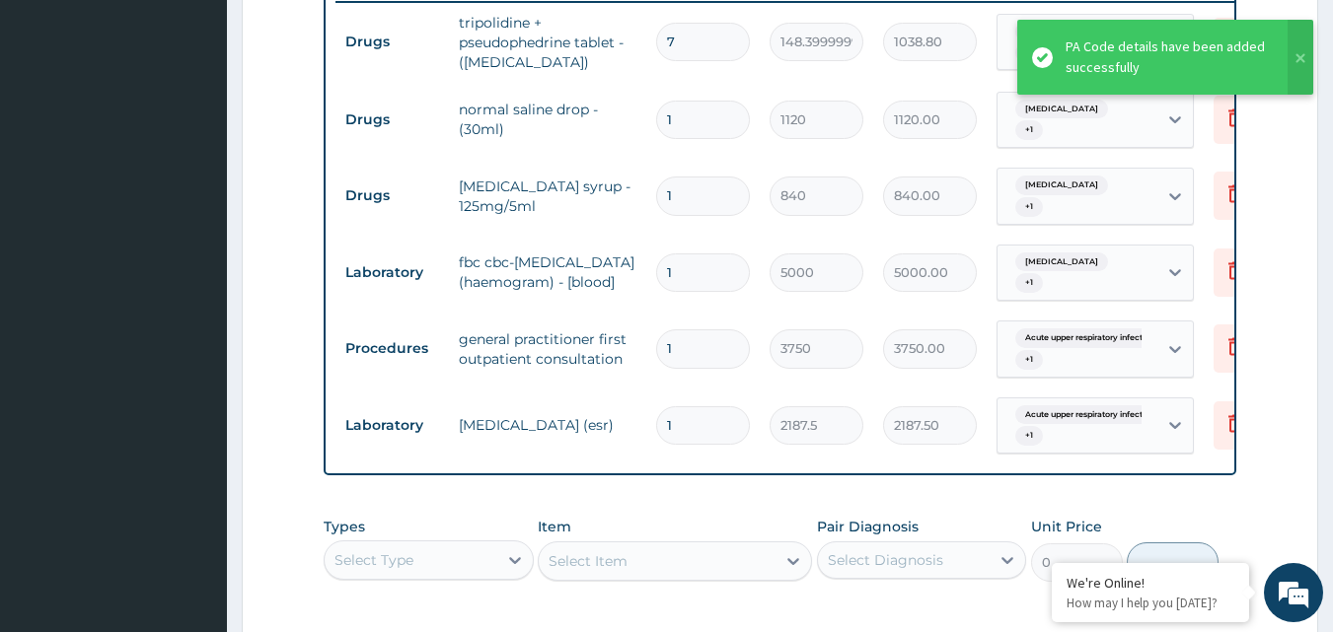
type input "0"
type input "0.00"
type input "1"
type input "2187.50"
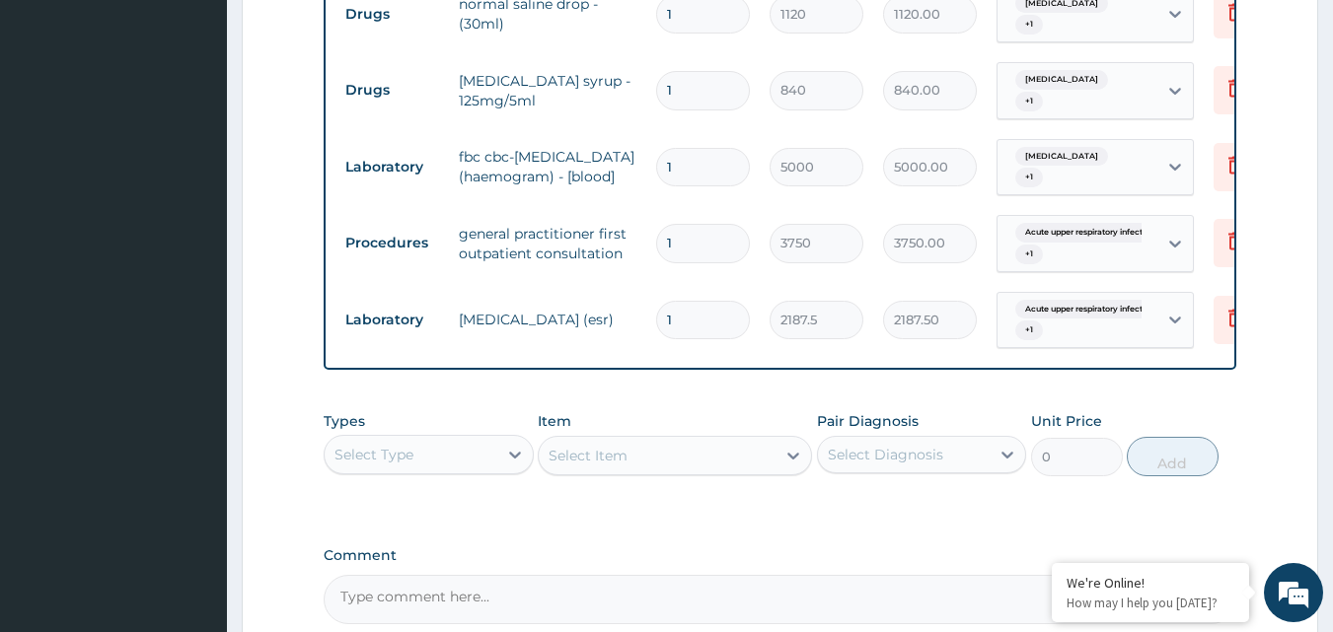
scroll to position [1107, 0]
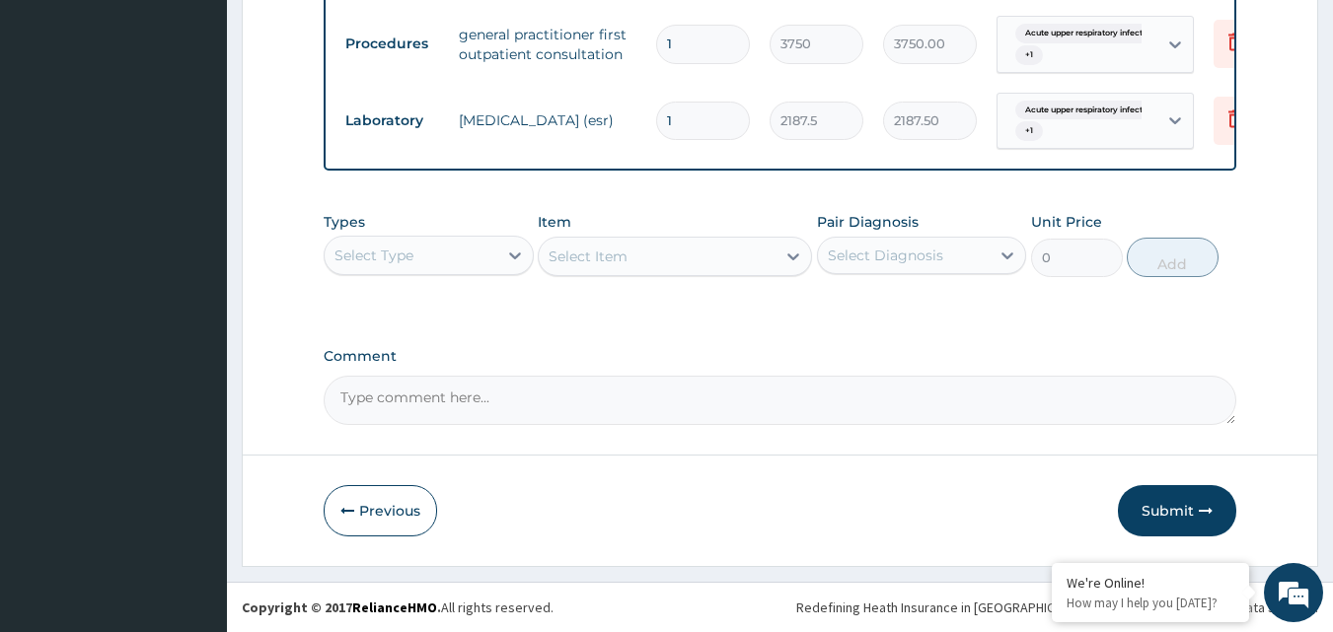
click at [1174, 514] on button "Submit" at bounding box center [1177, 510] width 118 height 51
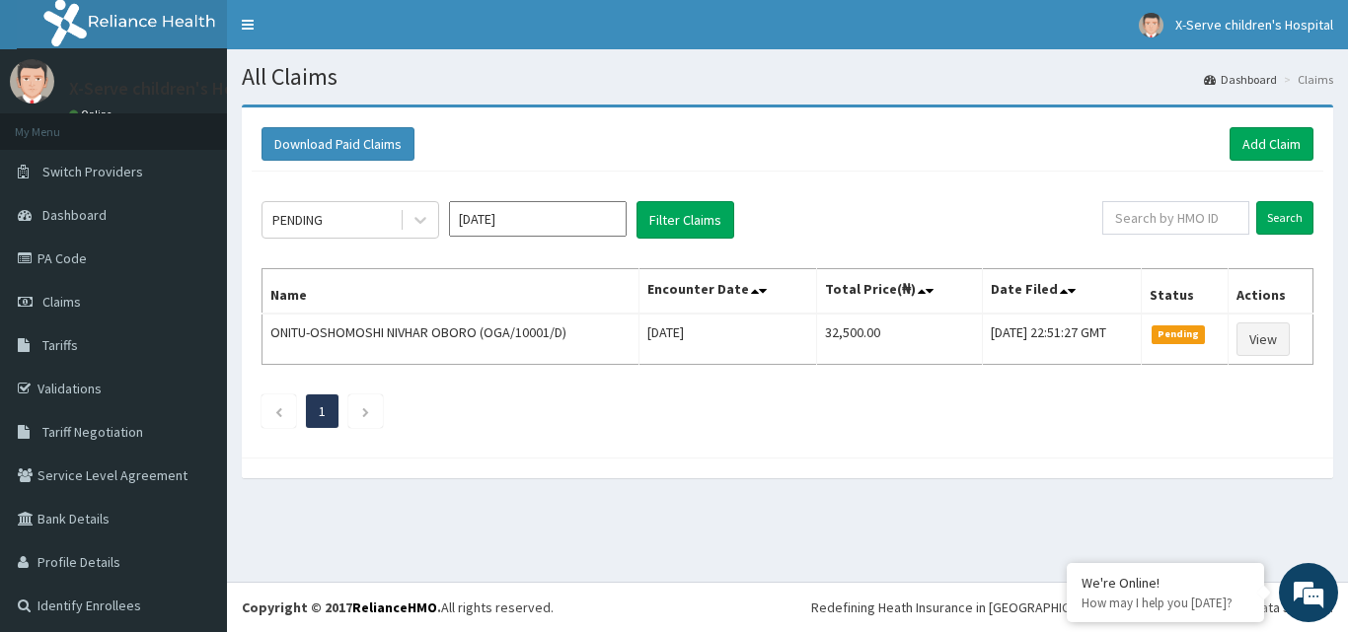
click at [375, 414] on li at bounding box center [365, 412] width 35 height 34
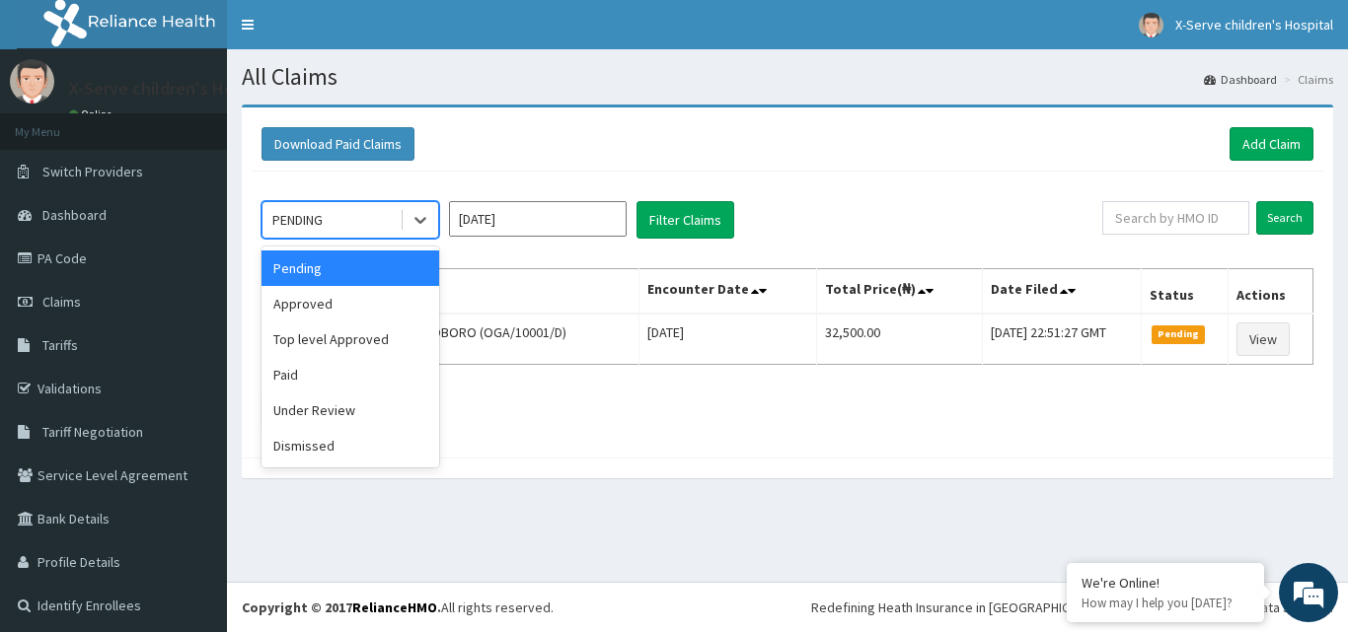
click at [424, 207] on div at bounding box center [420, 220] width 36 height 36
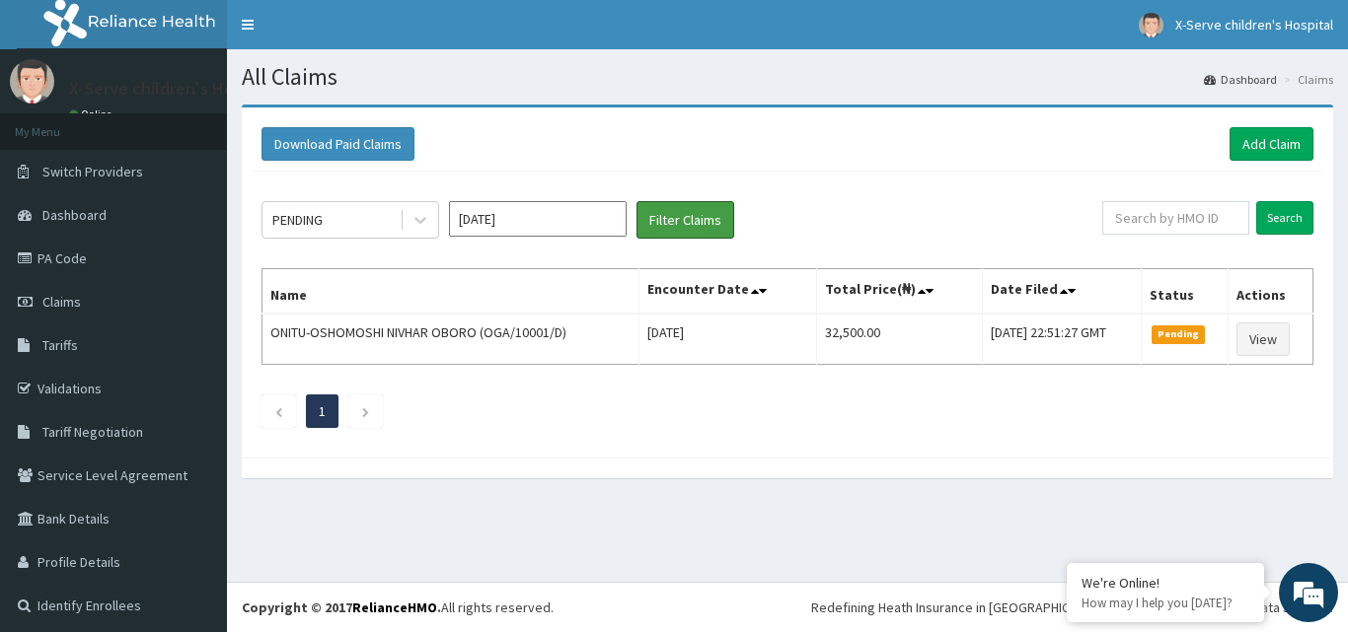
click at [668, 209] on button "Filter Claims" at bounding box center [685, 219] width 98 height 37
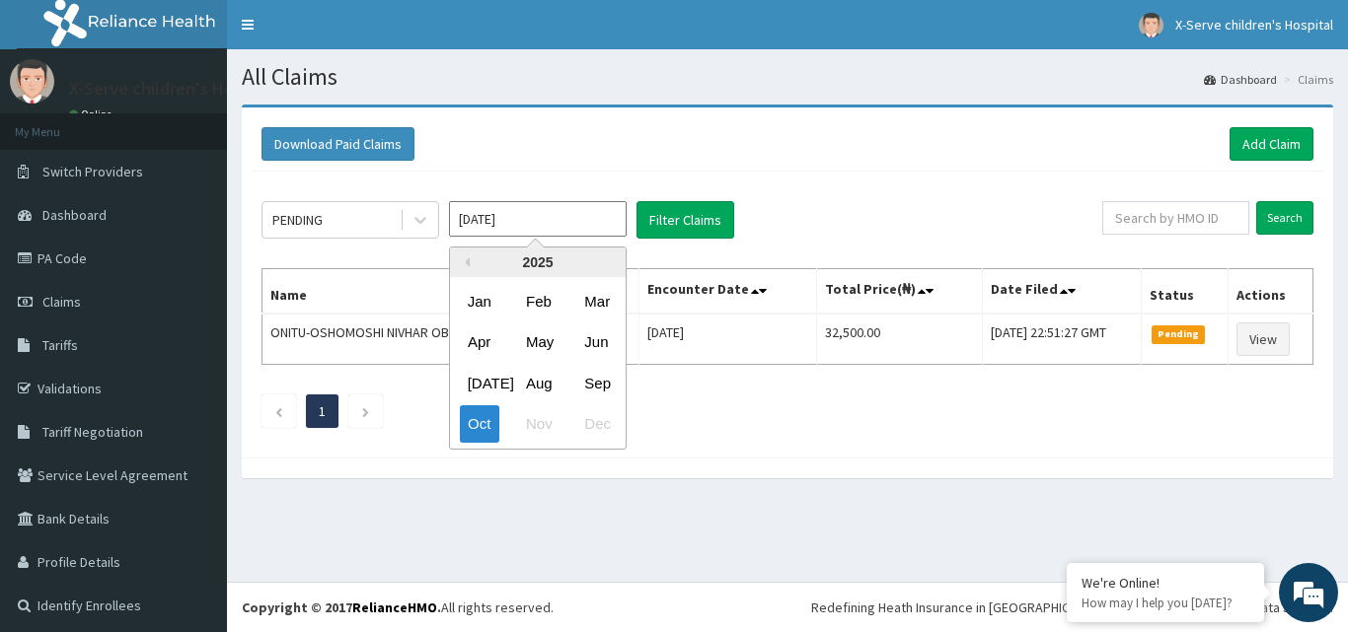
click at [507, 226] on input "[DATE]" at bounding box center [538, 219] width 178 height 36
click at [481, 425] on div "Oct" at bounding box center [479, 424] width 39 height 37
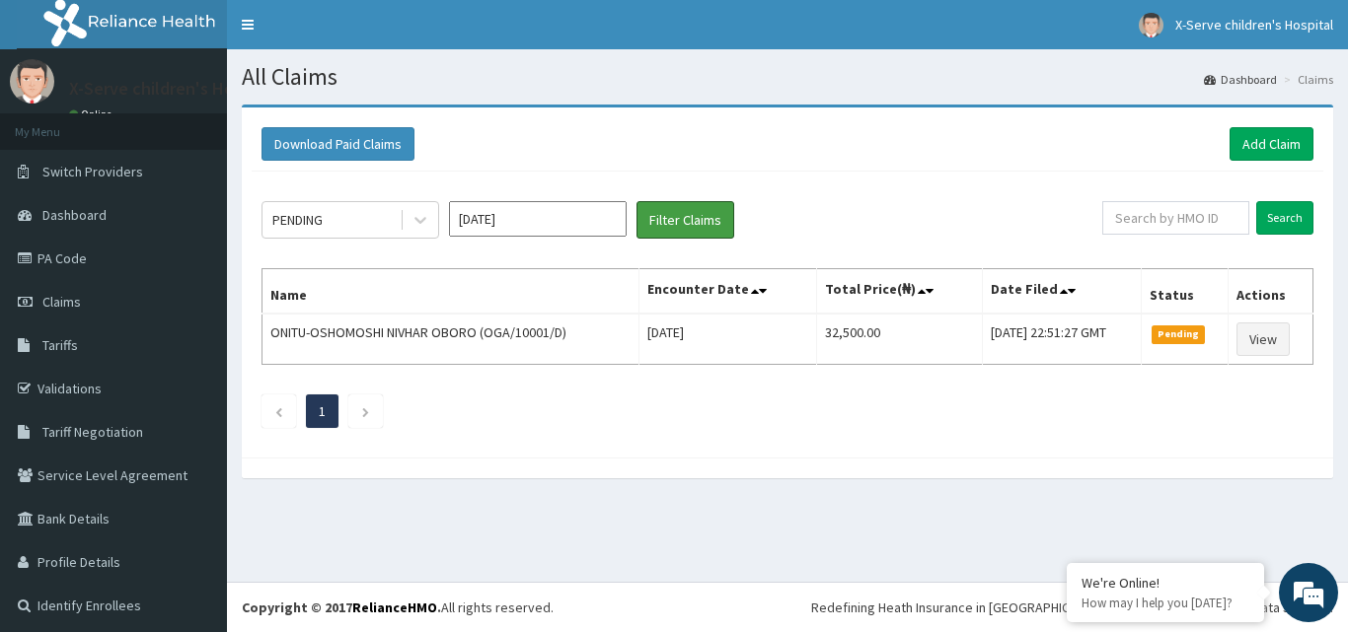
click at [679, 232] on button "Filter Claims" at bounding box center [685, 219] width 98 height 37
click at [1270, 207] on input "Search" at bounding box center [1284, 218] width 57 height 34
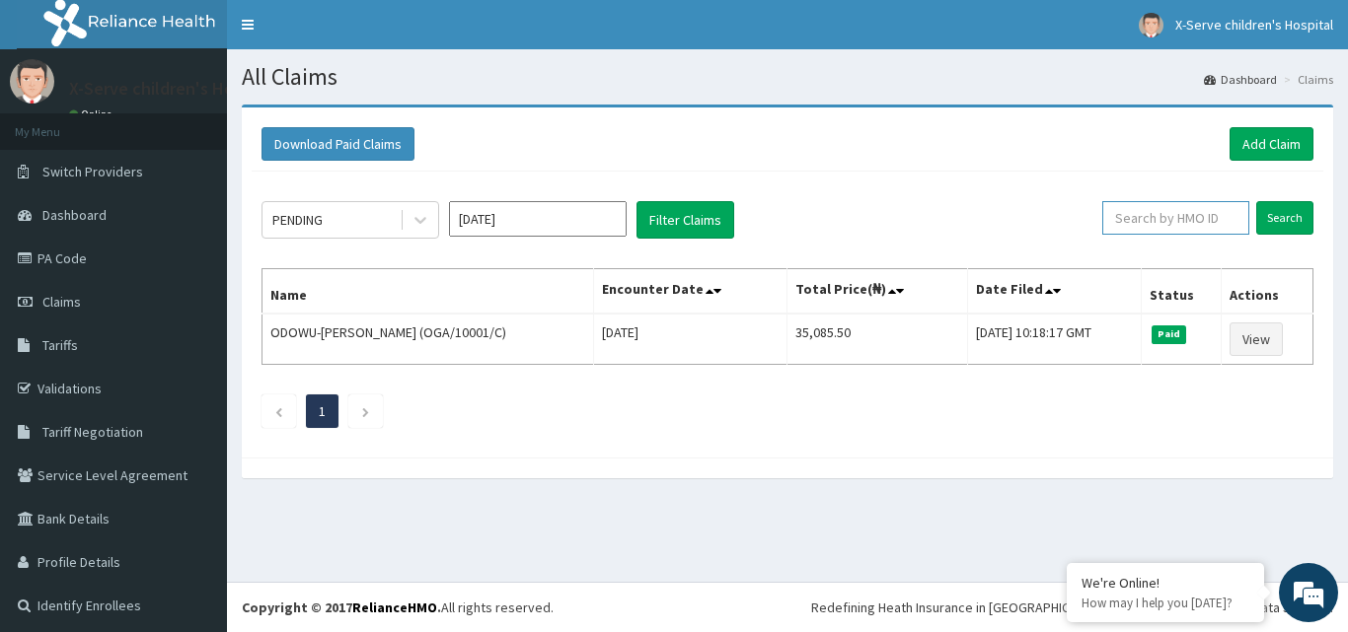
click at [1148, 218] on input "text" at bounding box center [1175, 218] width 147 height 34
click at [1125, 222] on input "ggx/100003" at bounding box center [1144, 218] width 132 height 34
click at [1131, 217] on input "ggx/100003" at bounding box center [1144, 218] width 132 height 34
click at [1155, 214] on input "ggx/10003" at bounding box center [1144, 218] width 132 height 34
type input "ggx/10003/c"
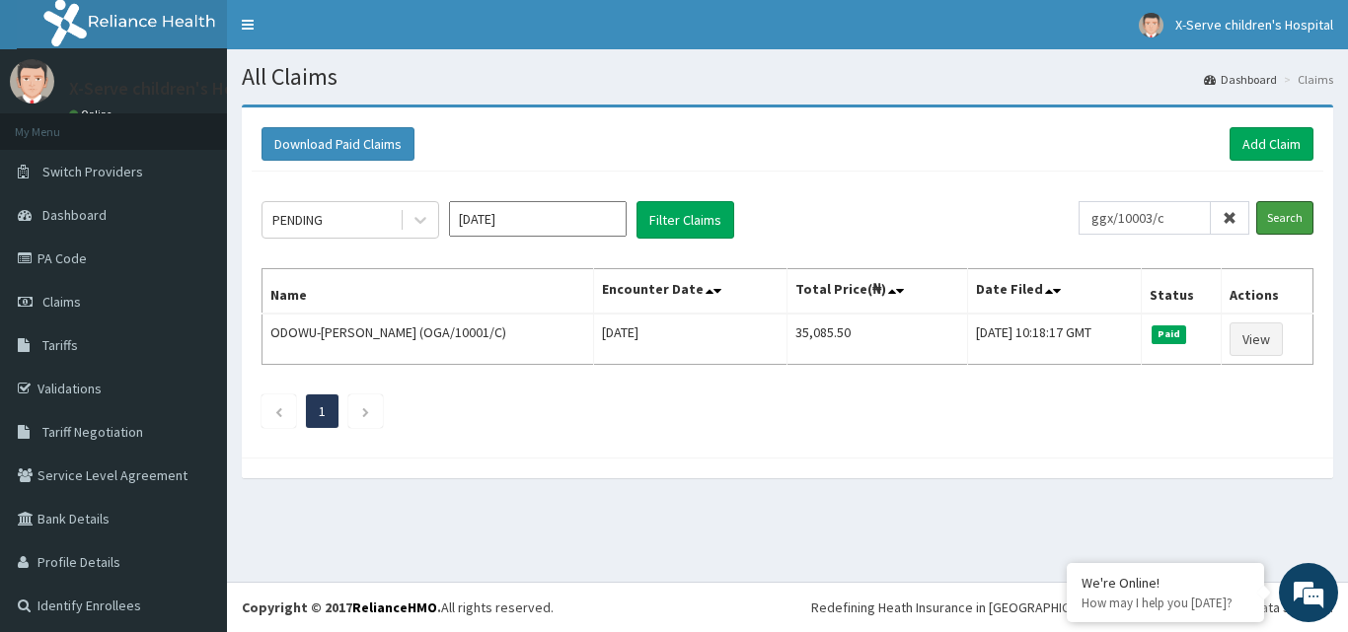
click at [1256, 217] on input "Search" at bounding box center [1284, 218] width 57 height 34
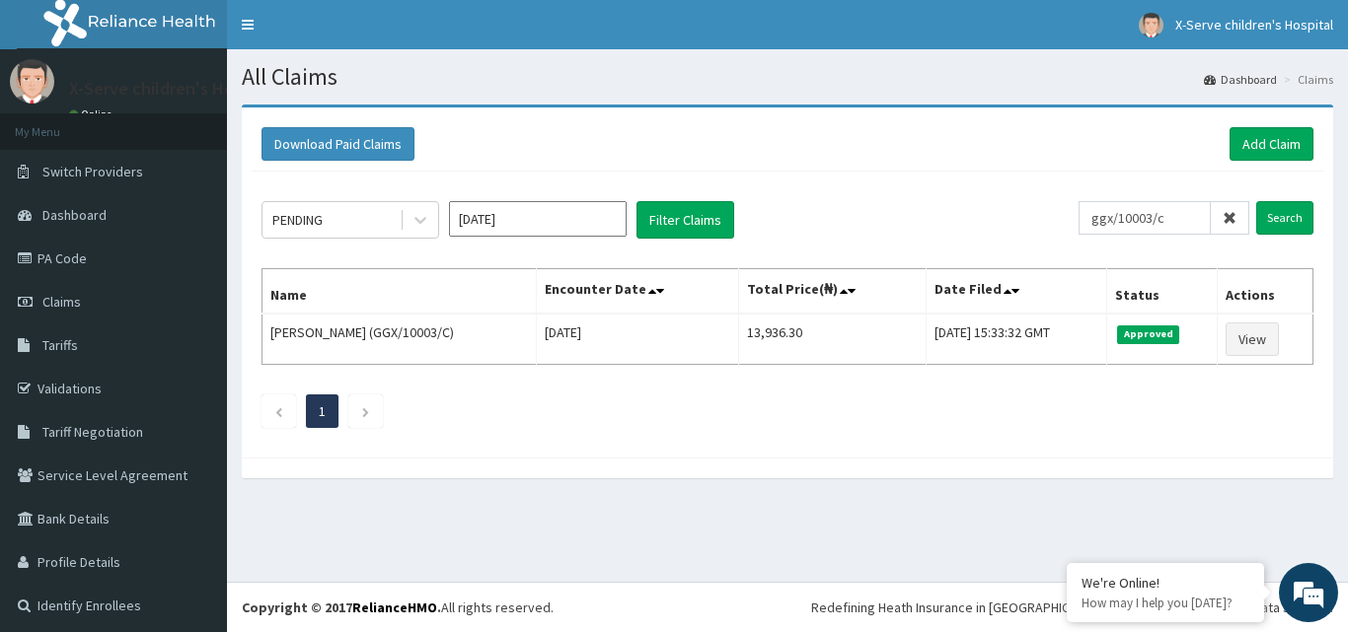
click at [82, 303] on link "Claims" at bounding box center [113, 301] width 227 height 43
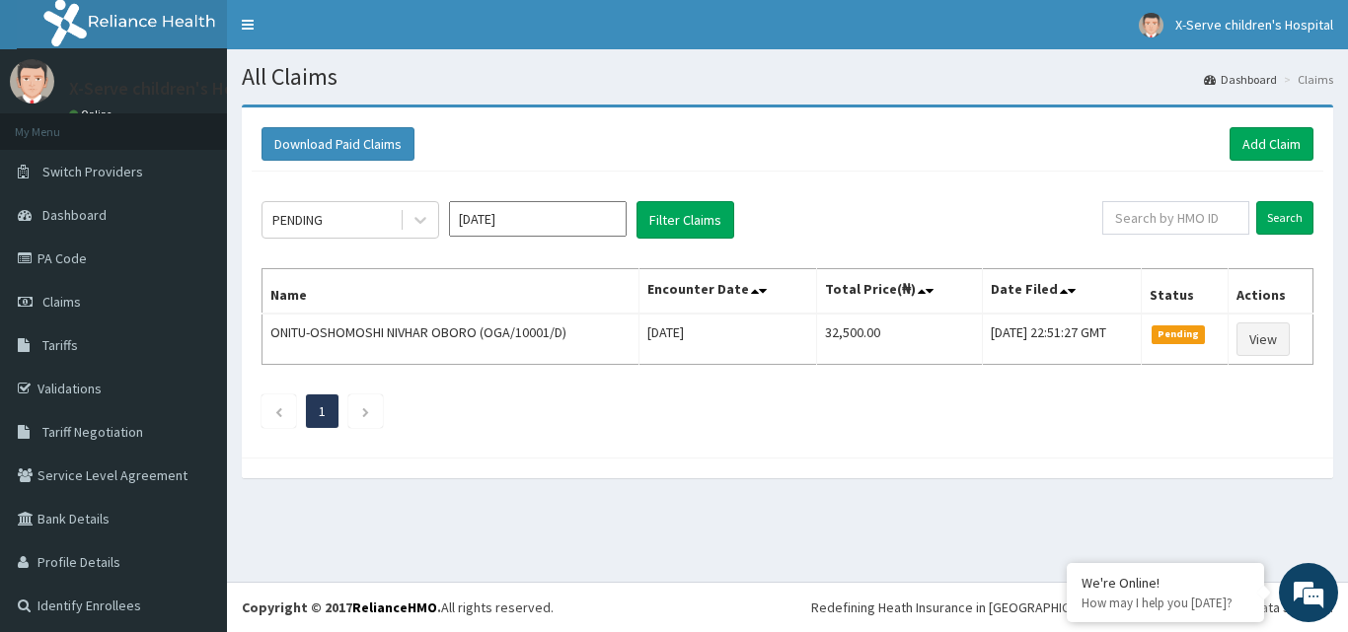
click at [87, 247] on link "PA Code" at bounding box center [113, 258] width 227 height 43
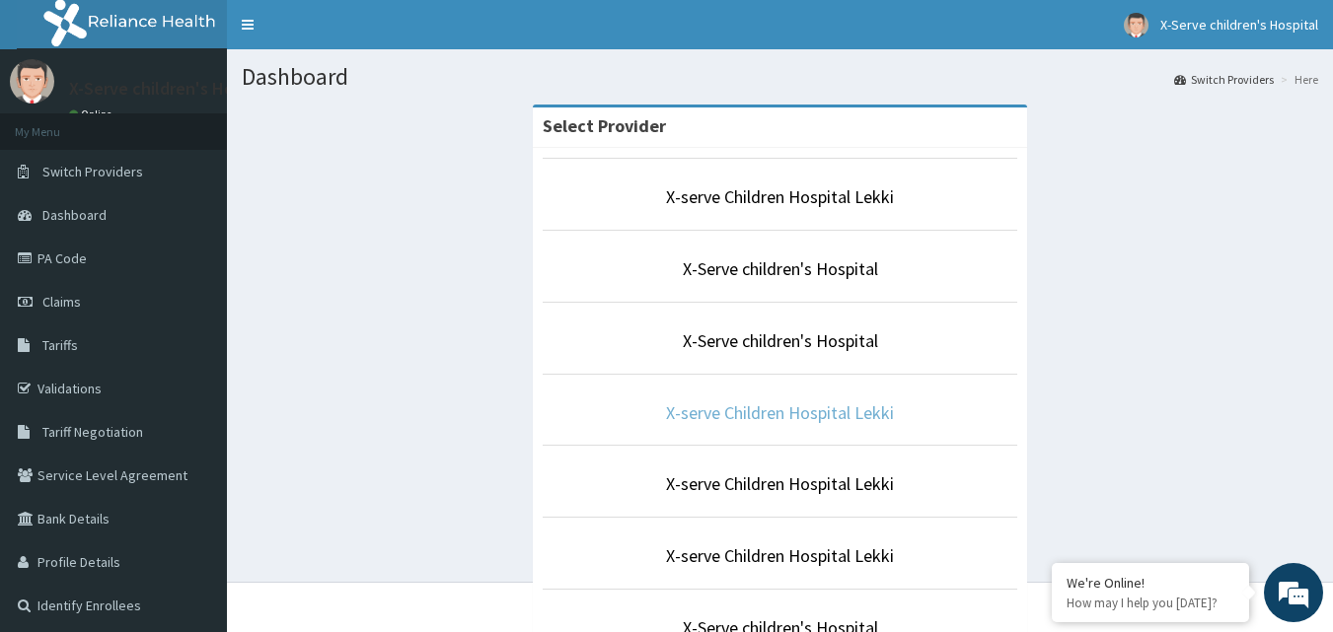
click at [832, 412] on link "X-serve Children Hospital Lekki" at bounding box center [780, 413] width 228 height 23
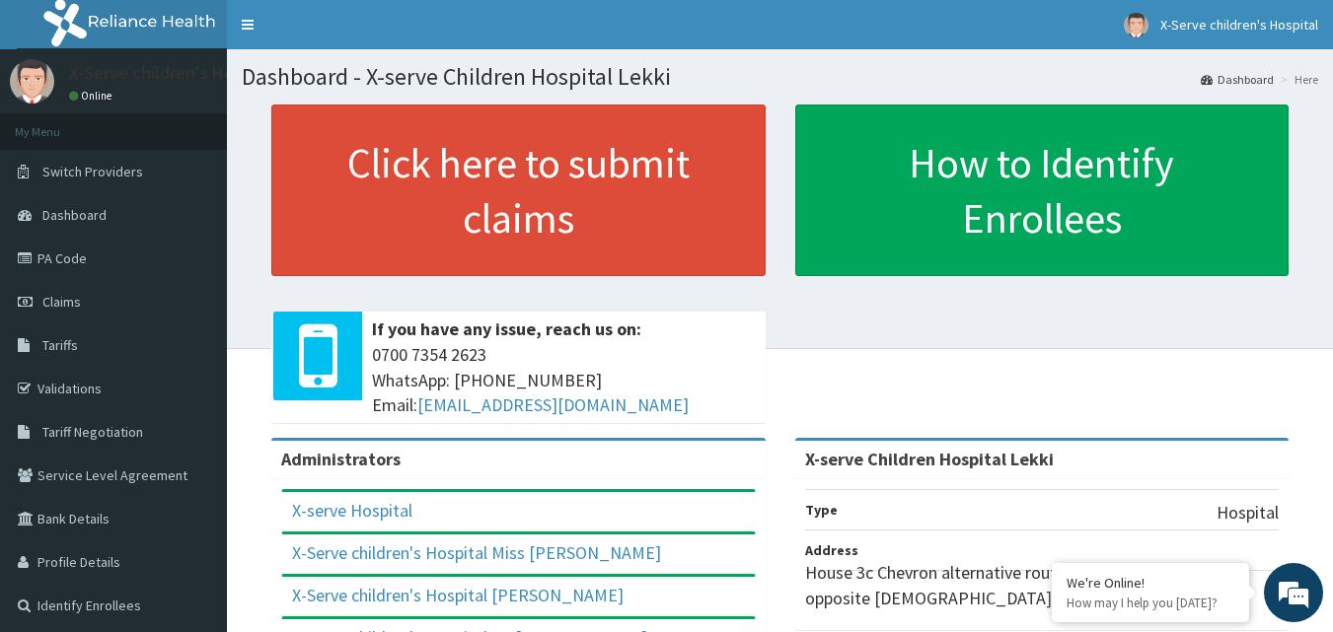
click at [70, 250] on link "PA Code" at bounding box center [113, 258] width 227 height 43
